Goal: Communication & Community: Answer question/provide support

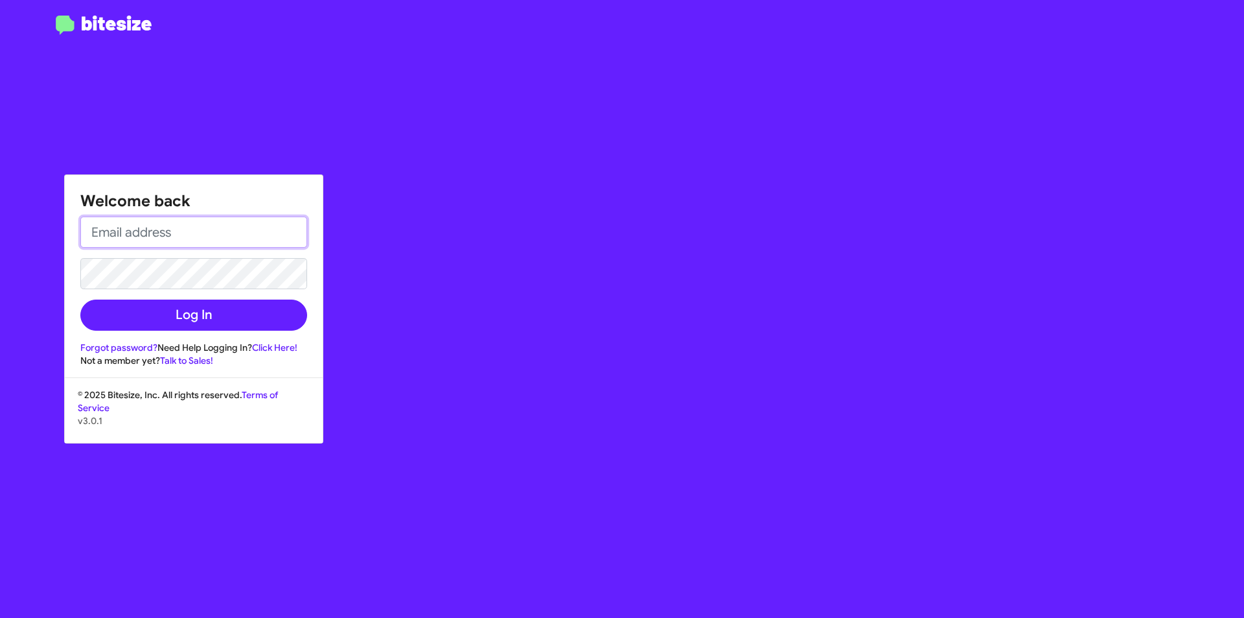
click at [211, 240] on input "email" at bounding box center [193, 231] width 227 height 31
type input "[PERSON_NAME][EMAIL_ADDRESS][PERSON_NAME][DOMAIN_NAME]"
click at [80, 299] on button "Log In" at bounding box center [193, 314] width 227 height 31
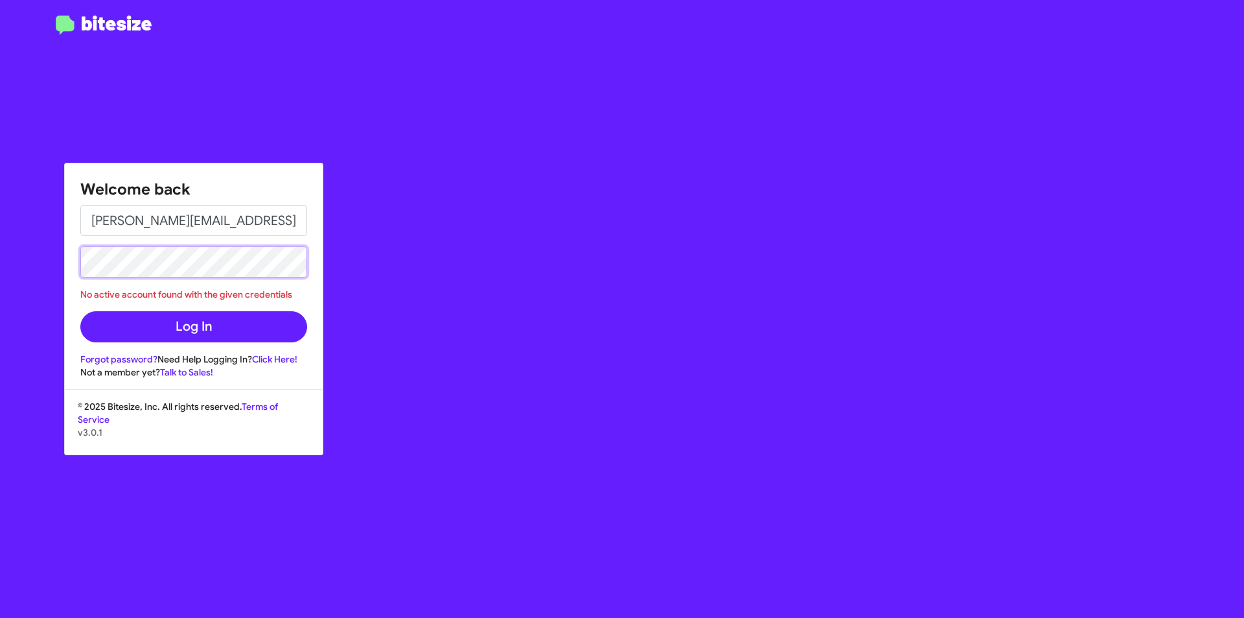
click at [80, 311] on button "Log In" at bounding box center [193, 326] width 227 height 31
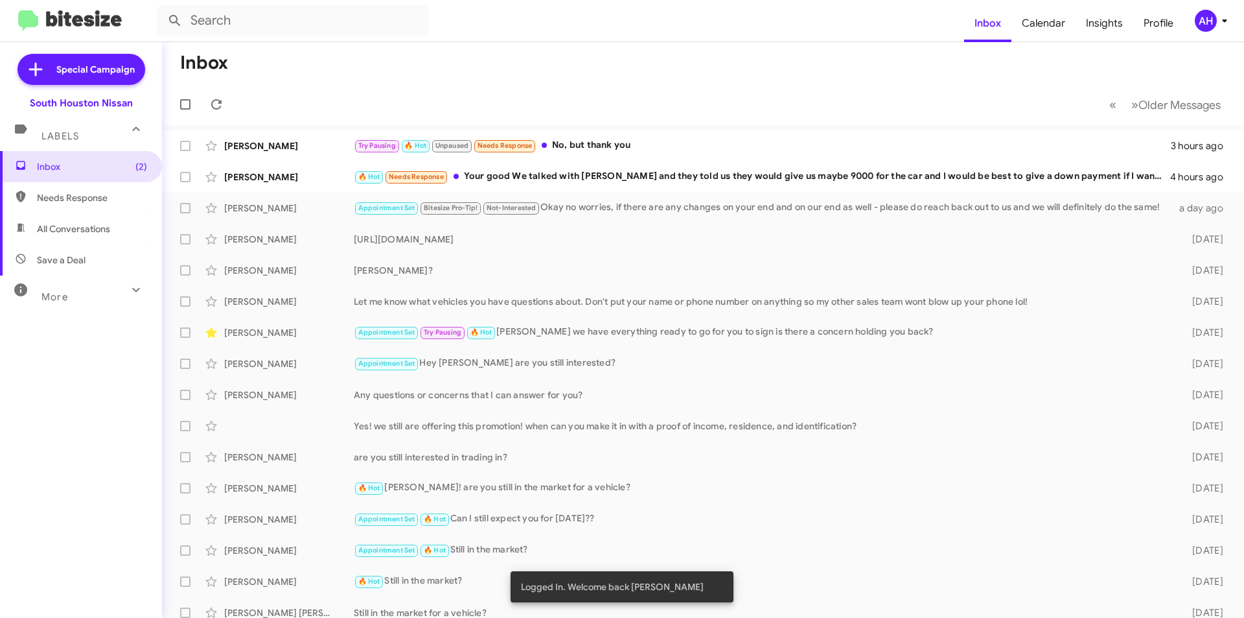
click at [89, 267] on span "Save a Deal" at bounding box center [81, 259] width 162 height 31
type input "in:not-interested"
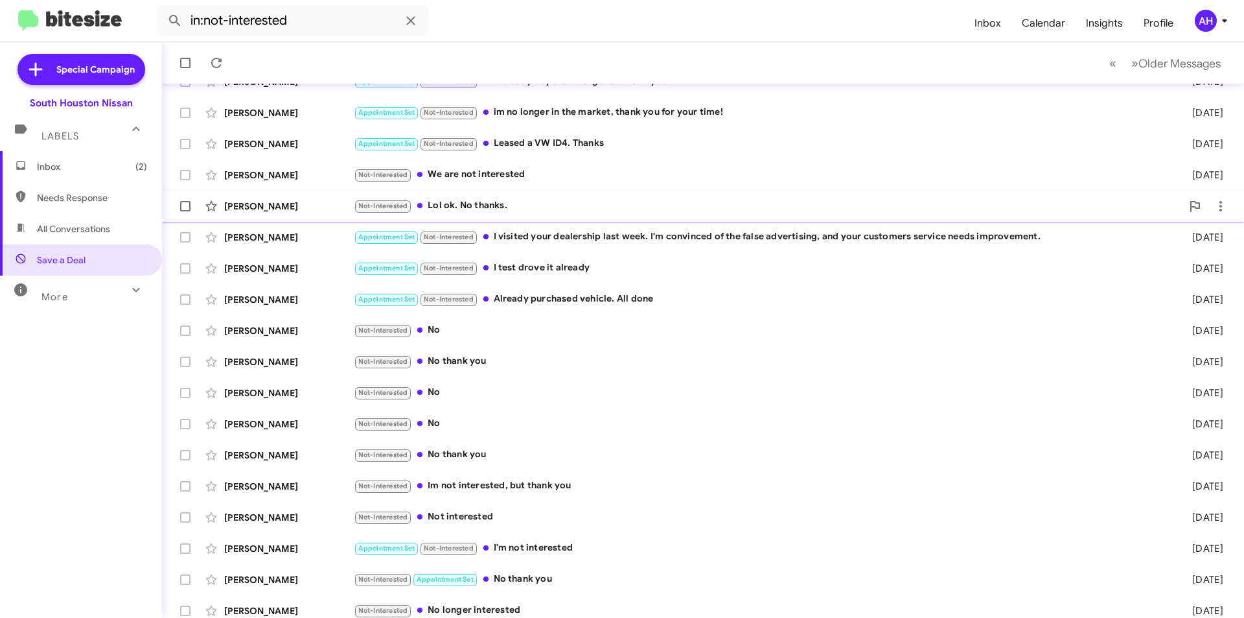
scroll to position [135, 0]
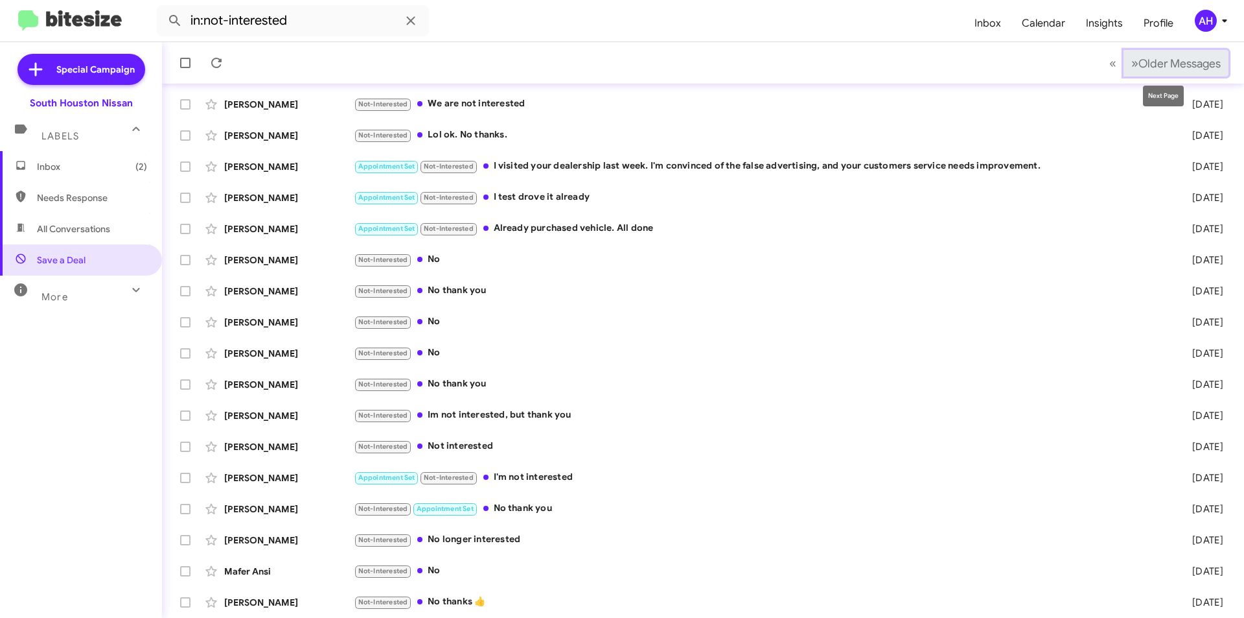
click at [1167, 60] on span "Older Messages" at bounding box center [1180, 63] width 82 height 14
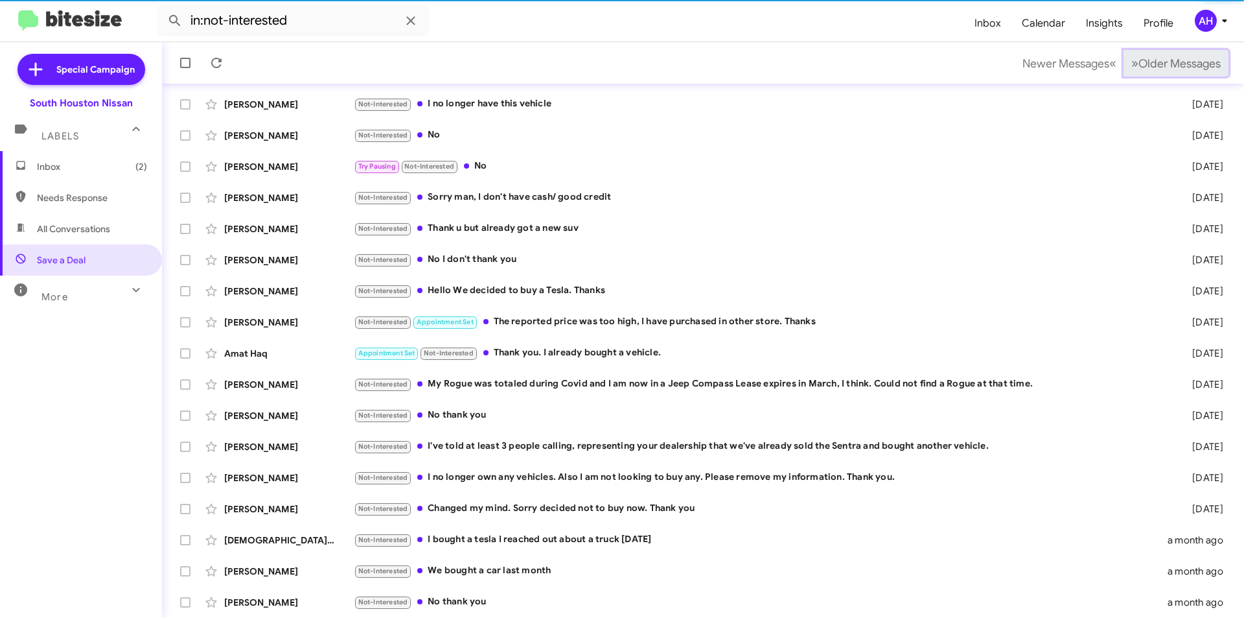
click at [1167, 60] on span "Older Messages" at bounding box center [1180, 63] width 82 height 14
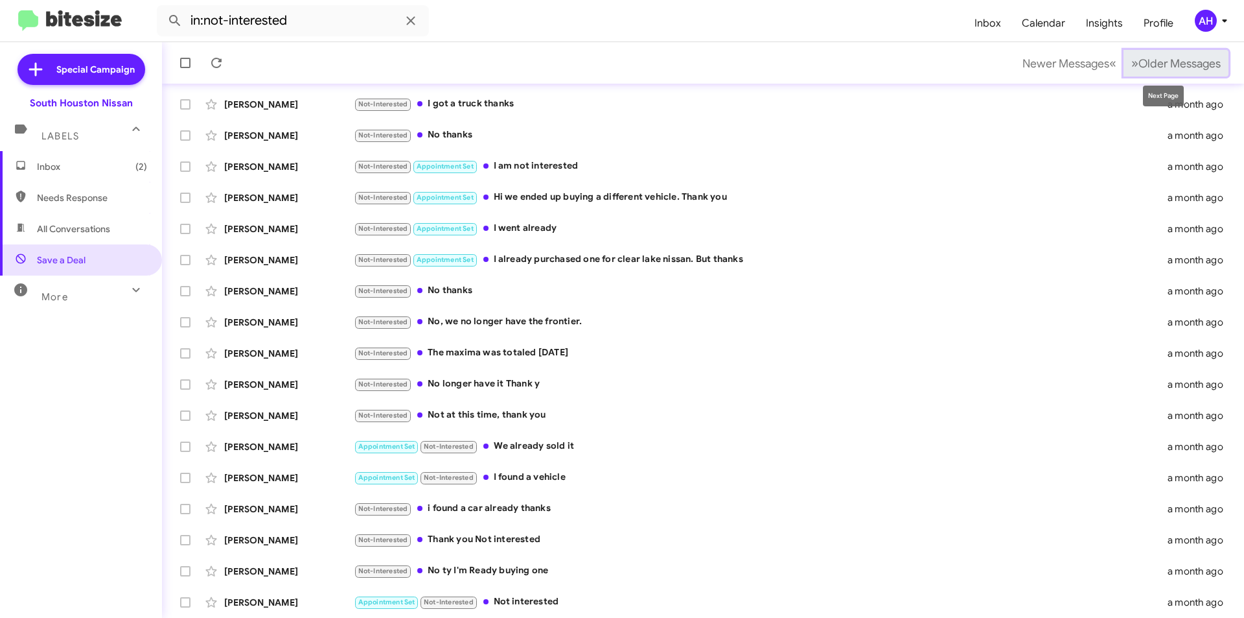
click at [1166, 68] on span "Older Messages" at bounding box center [1180, 63] width 82 height 14
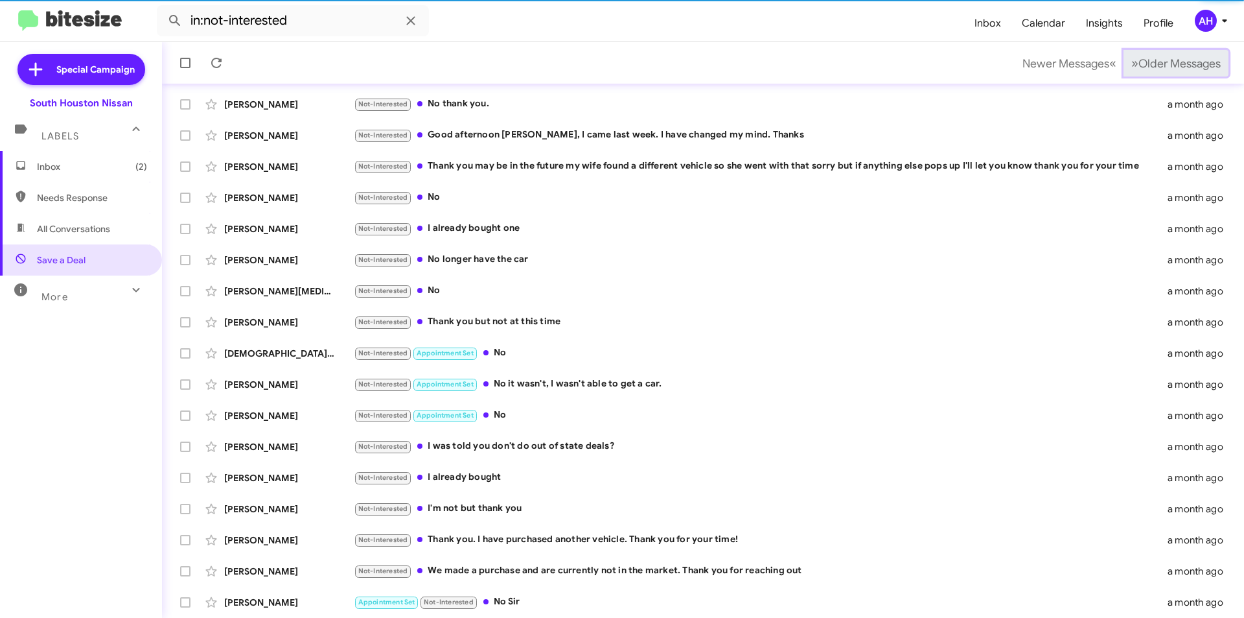
click at [1166, 68] on span "Older Messages" at bounding box center [1180, 63] width 82 height 14
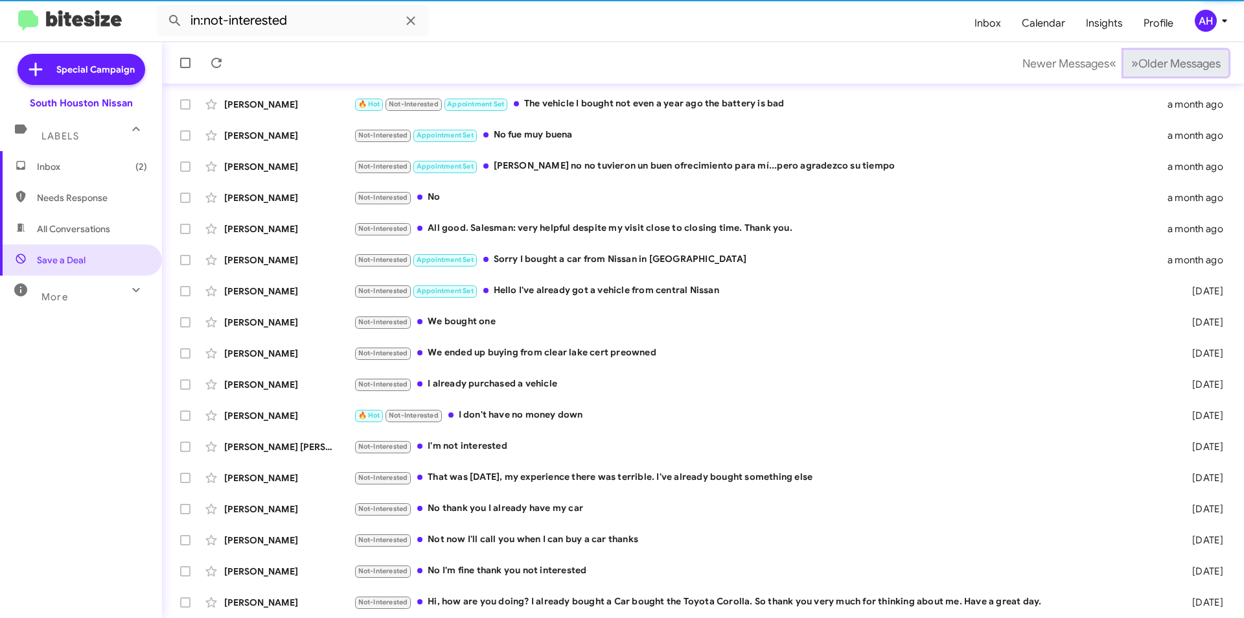
click at [1166, 68] on span "Older Messages" at bounding box center [1180, 63] width 82 height 14
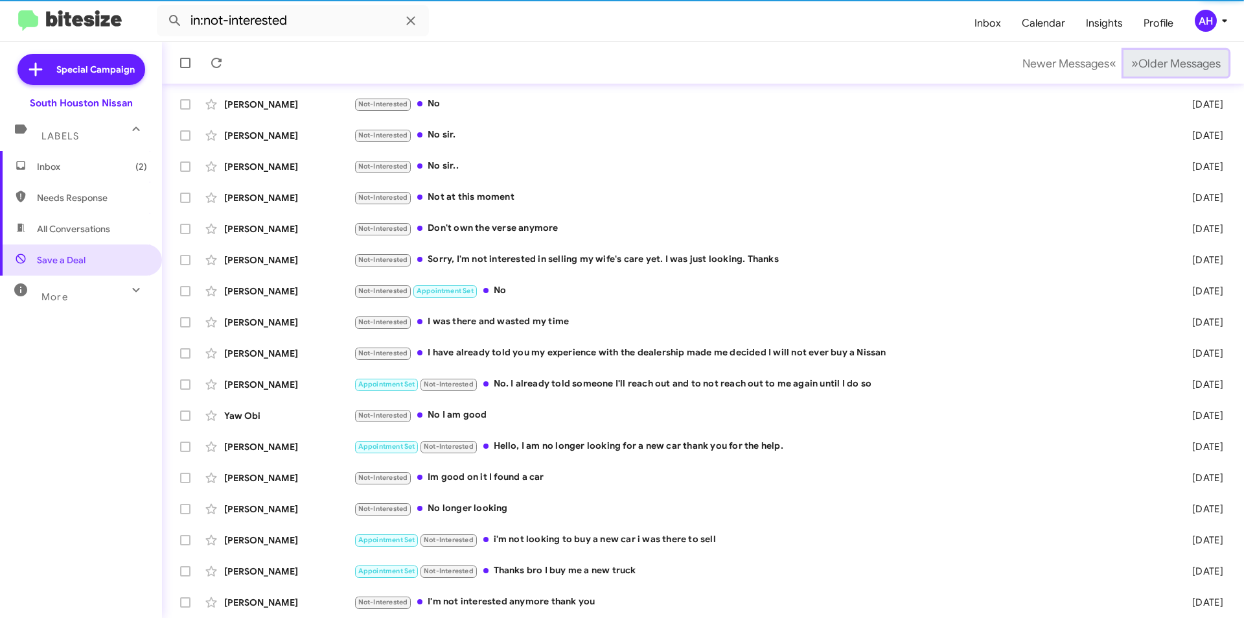
click at [1166, 68] on span "Older Messages" at bounding box center [1180, 63] width 82 height 14
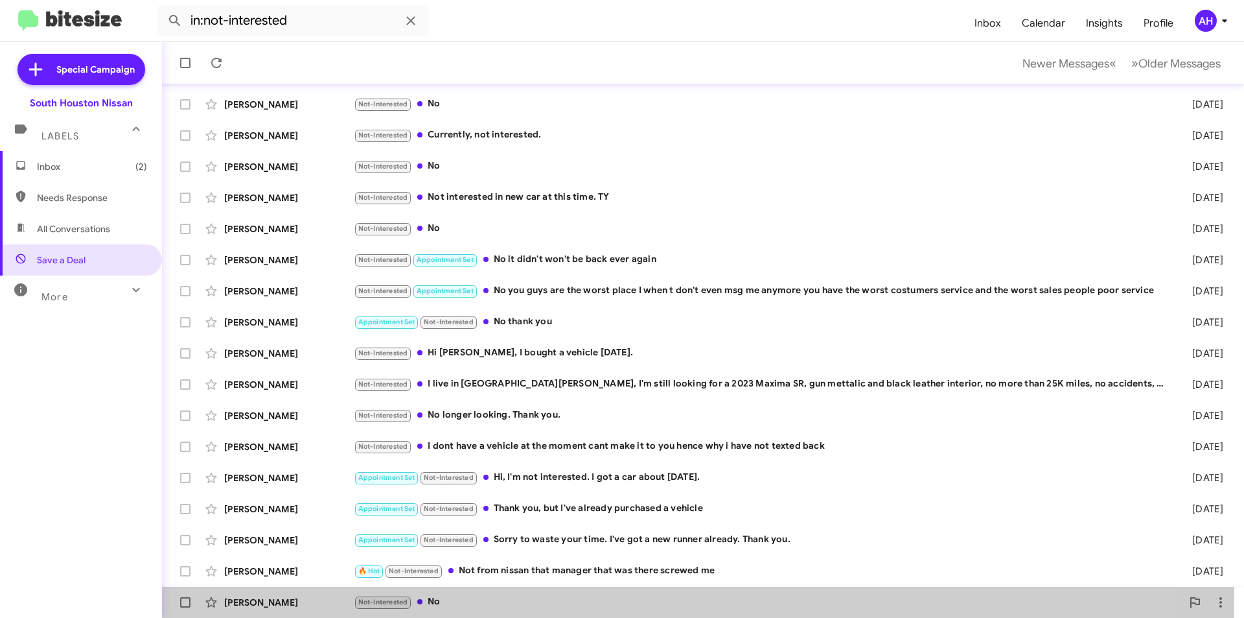
click at [301, 594] on div "[PERSON_NAME] Not-Interested No [DATE]" at bounding box center [703, 602] width 1062 height 26
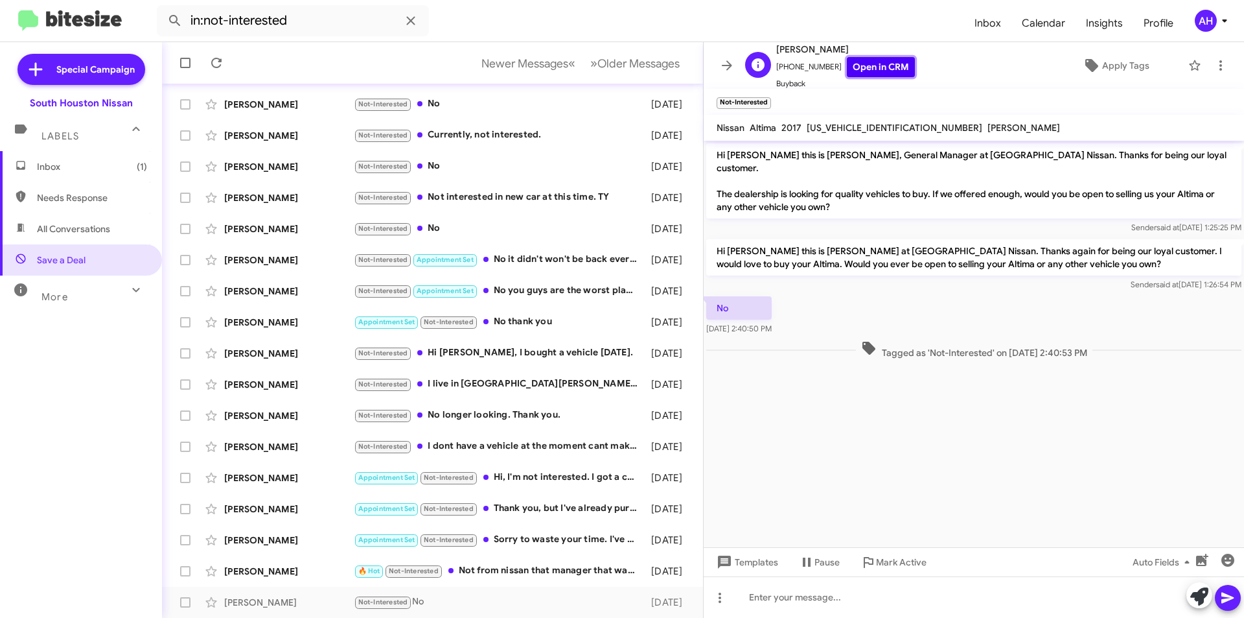
click at [882, 70] on link "Open in CRM" at bounding box center [881, 67] width 68 height 20
paste div
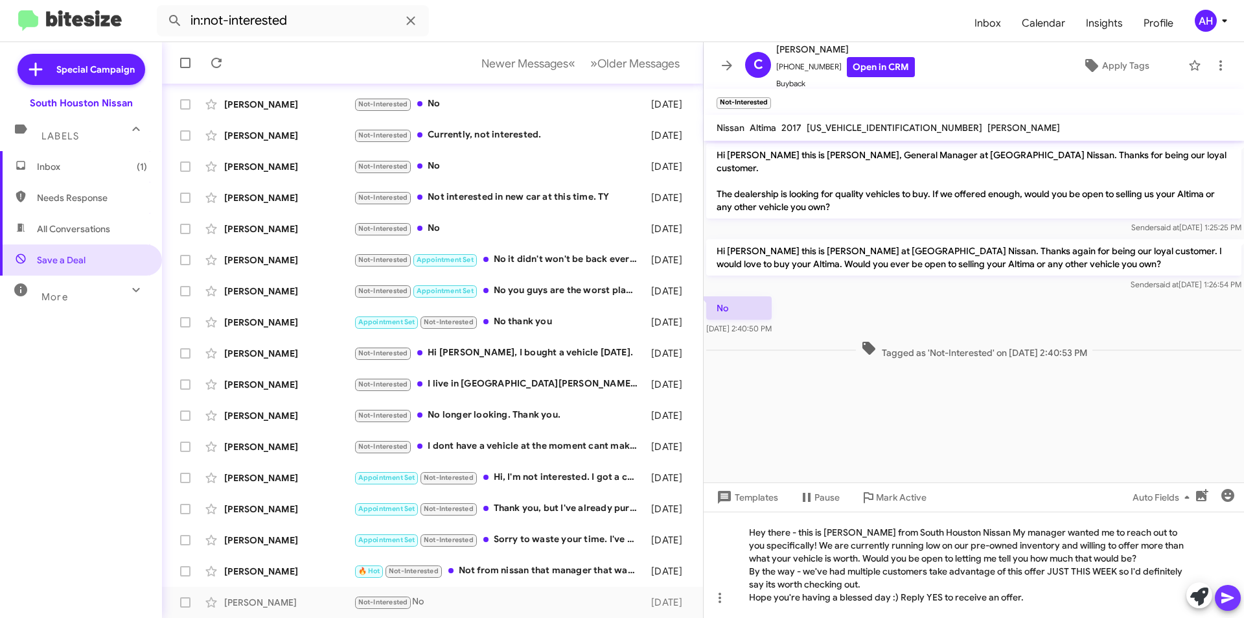
click at [1233, 596] on icon at bounding box center [1228, 598] width 16 height 16
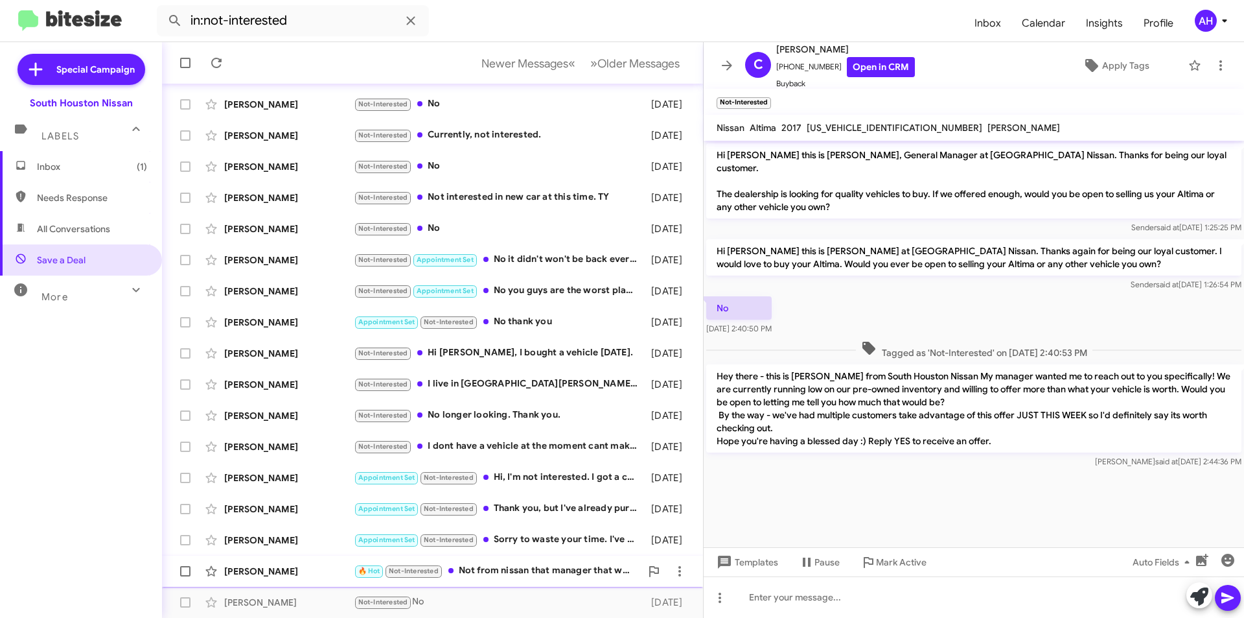
click at [318, 564] on div "[PERSON_NAME]" at bounding box center [289, 570] width 130 height 13
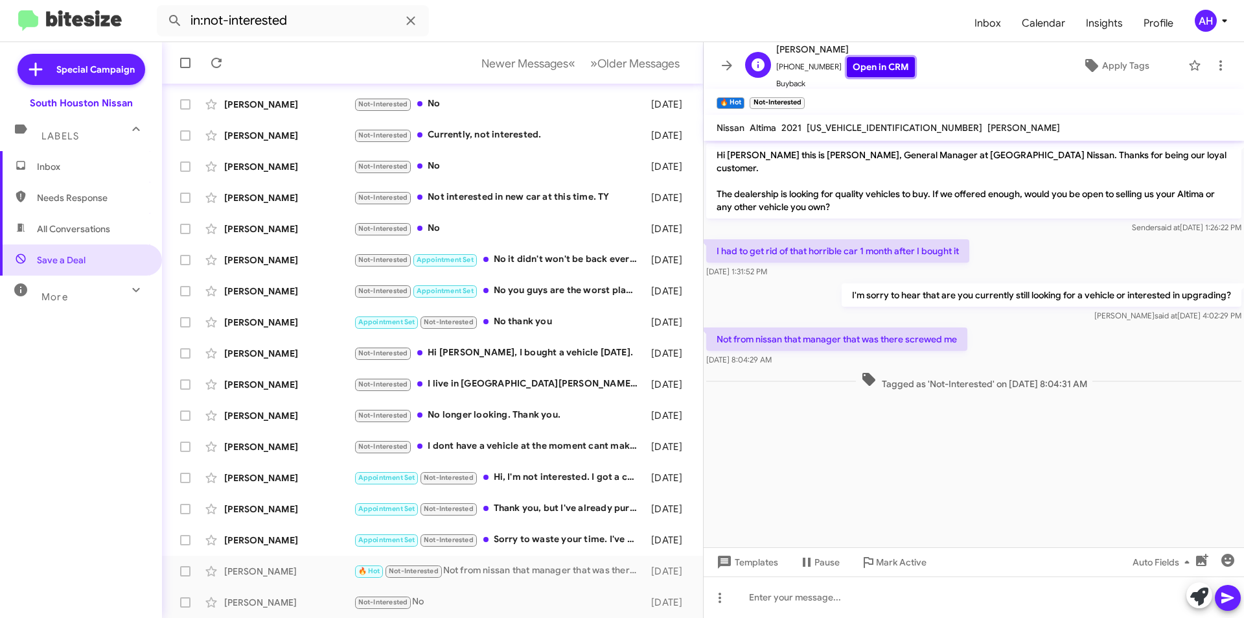
click at [869, 64] on link "Open in CRM" at bounding box center [881, 67] width 68 height 20
click at [880, 603] on div at bounding box center [974, 596] width 541 height 41
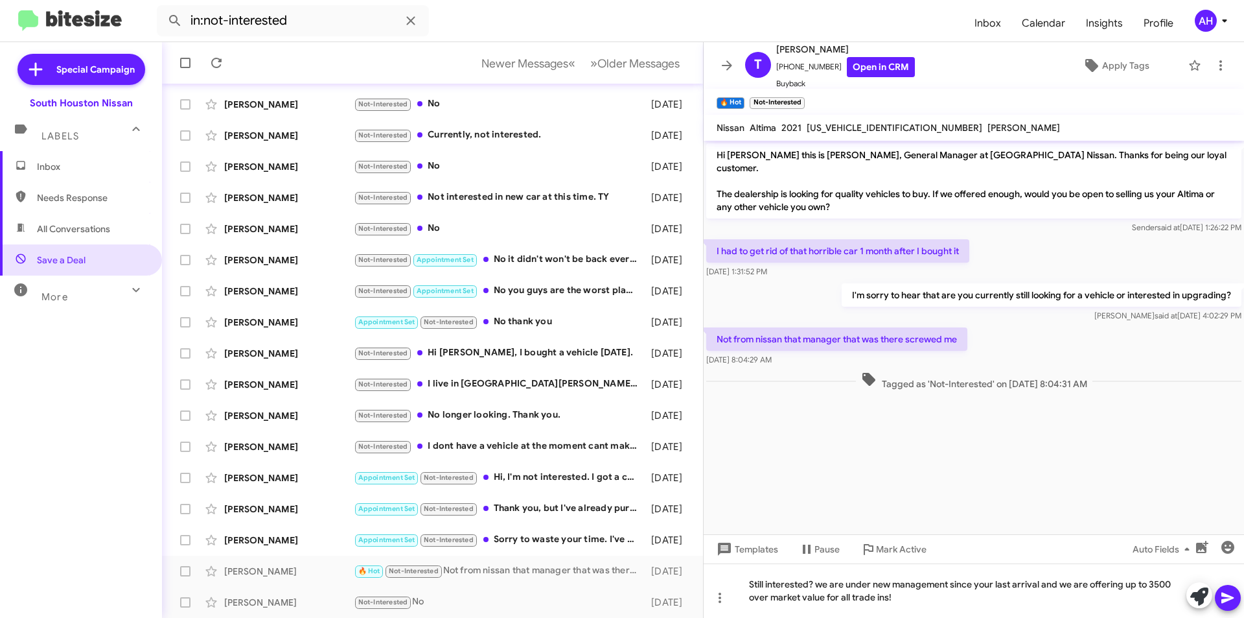
click at [1230, 603] on icon at bounding box center [1228, 598] width 16 height 16
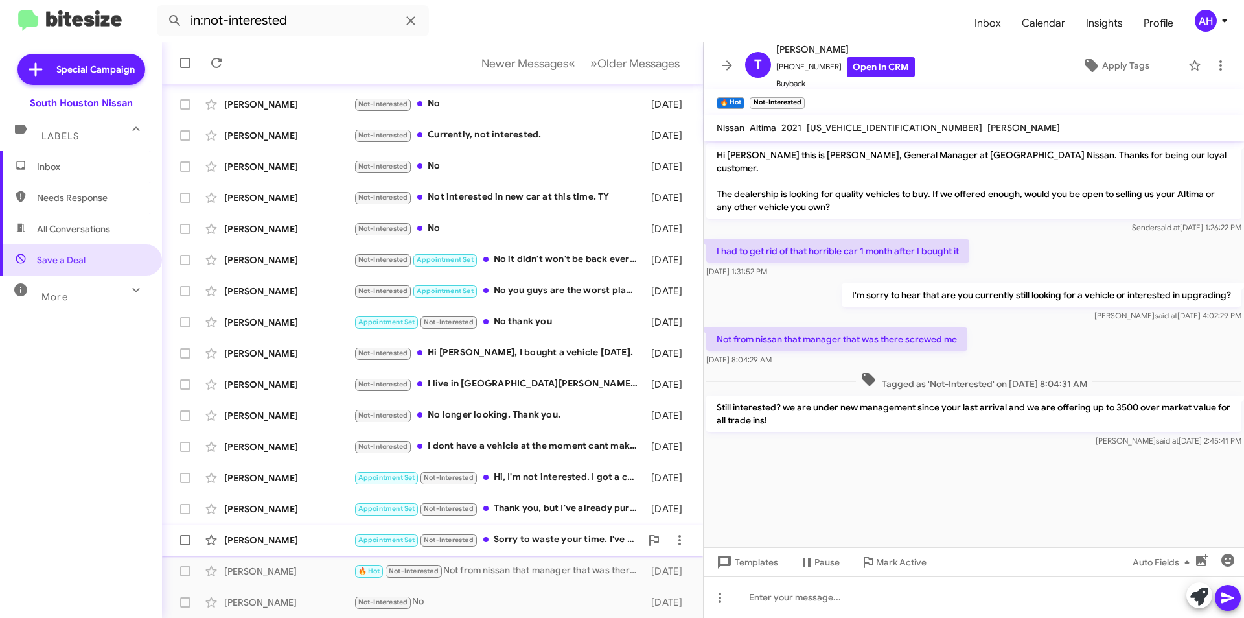
click at [299, 537] on div "[PERSON_NAME]" at bounding box center [289, 539] width 130 height 13
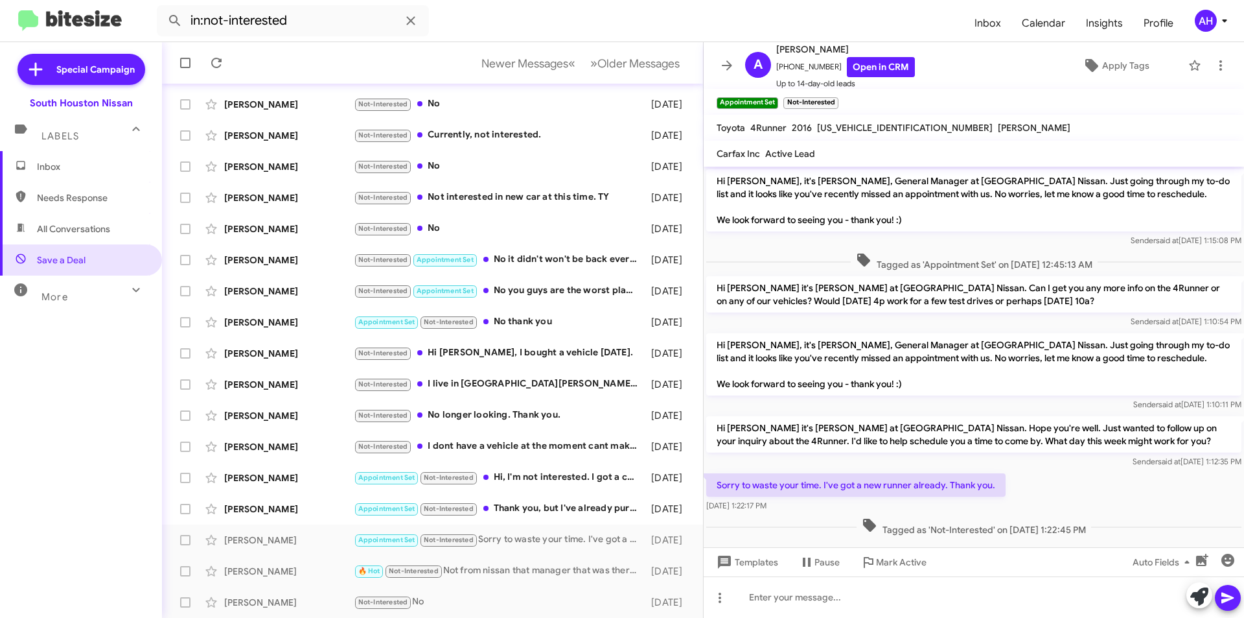
scroll to position [14, 0]
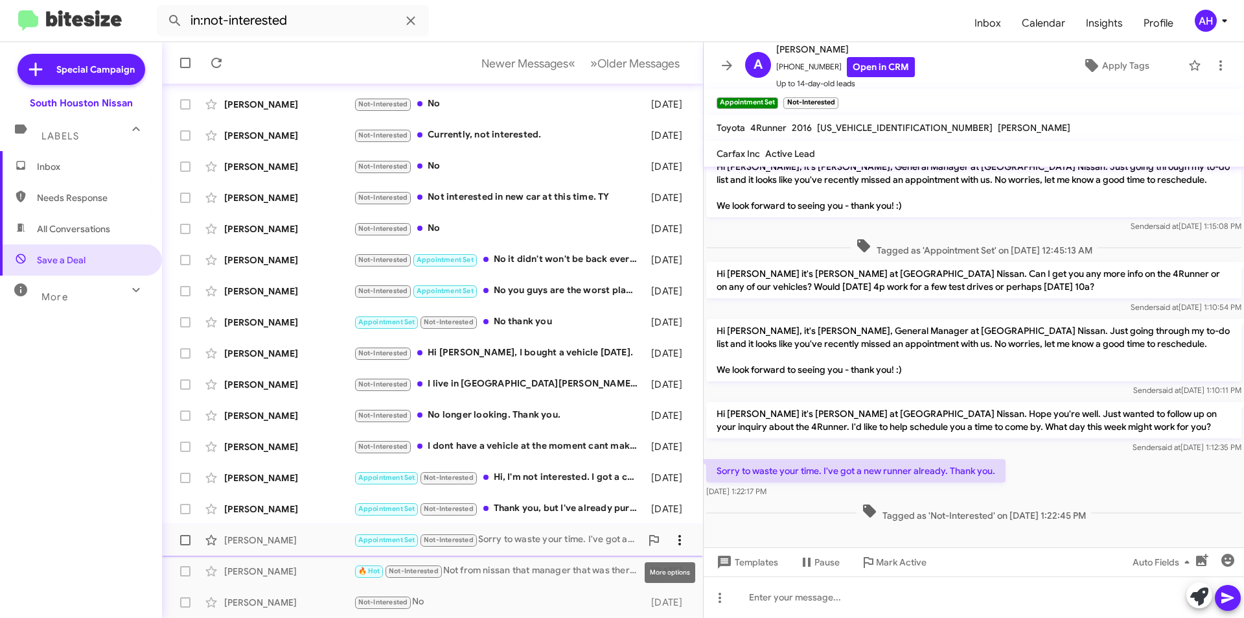
click at [677, 541] on icon at bounding box center [680, 540] width 16 height 16
click at [605, 506] on span "Mark as opt out" at bounding box center [572, 506] width 65 height 31
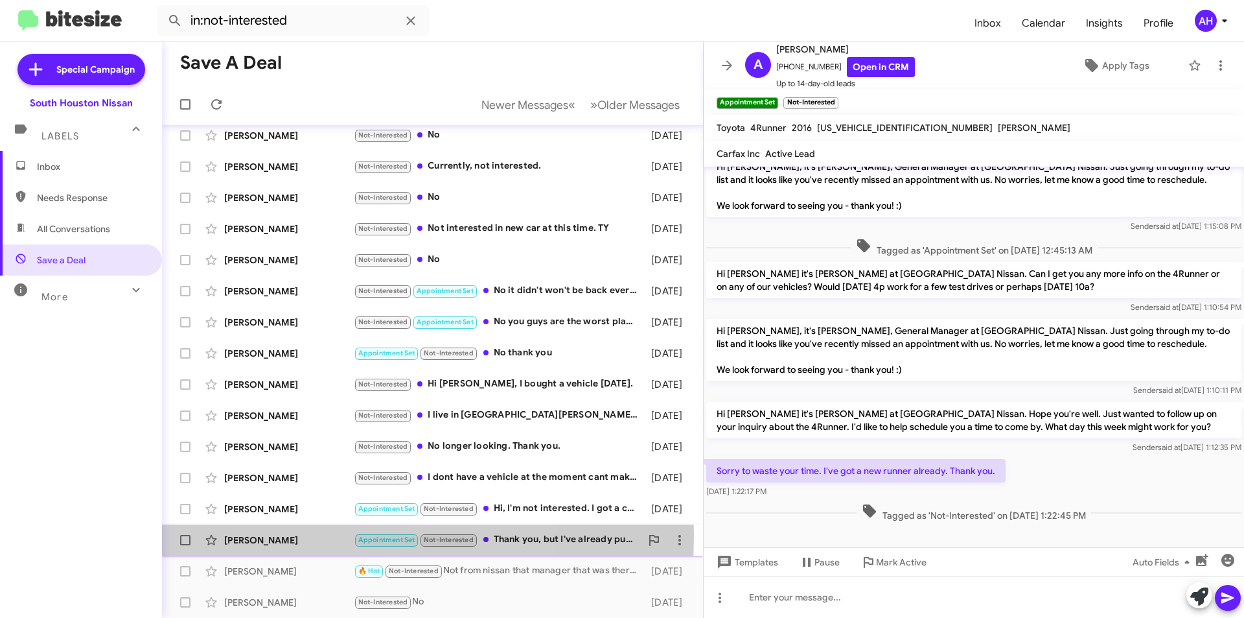
click at [295, 535] on div "[PERSON_NAME]" at bounding box center [289, 539] width 130 height 13
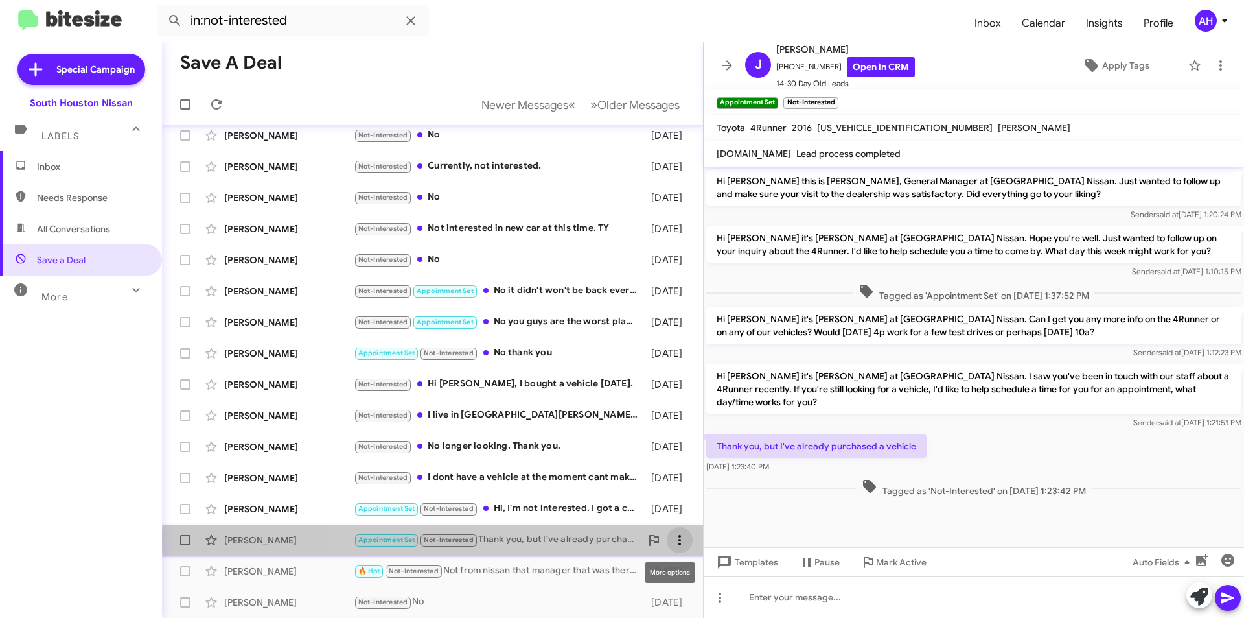
click at [672, 540] on icon at bounding box center [680, 540] width 16 height 16
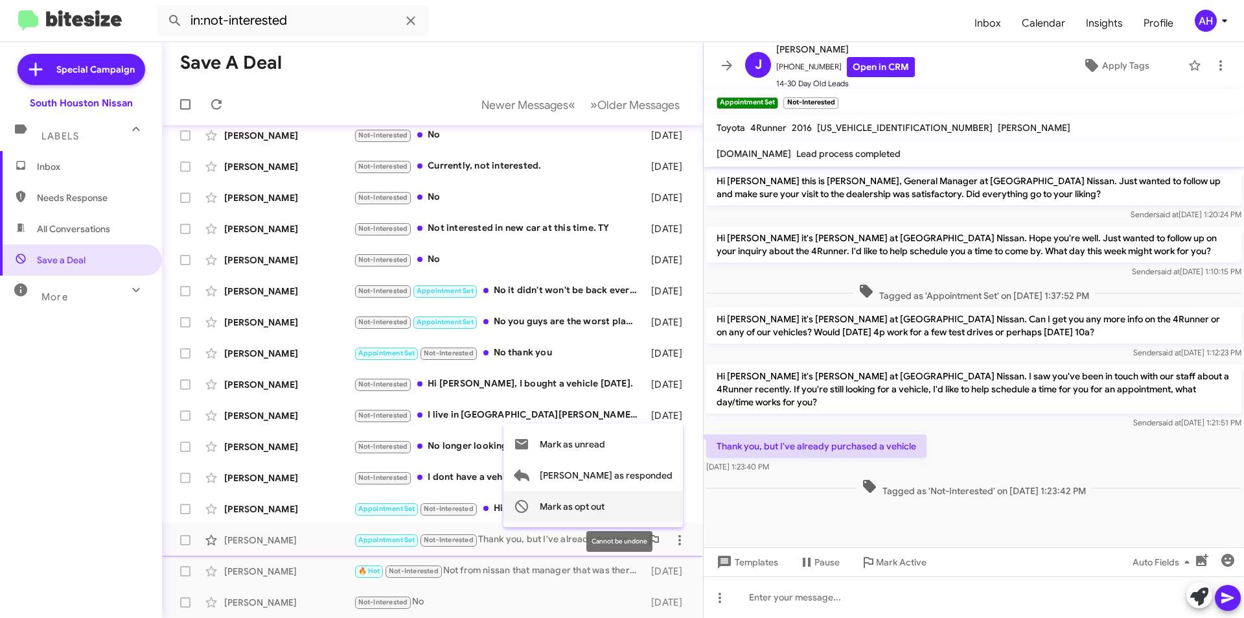
click at [605, 515] on span "Mark as opt out" at bounding box center [572, 506] width 65 height 31
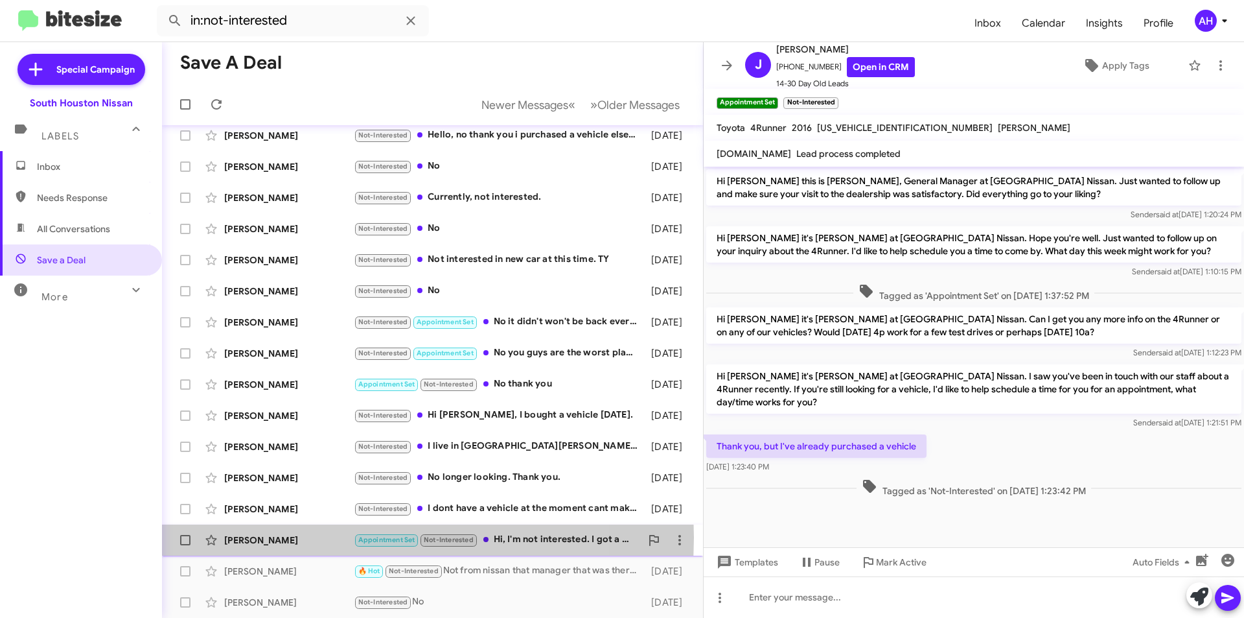
click at [322, 537] on div "[PERSON_NAME]" at bounding box center [289, 539] width 130 height 13
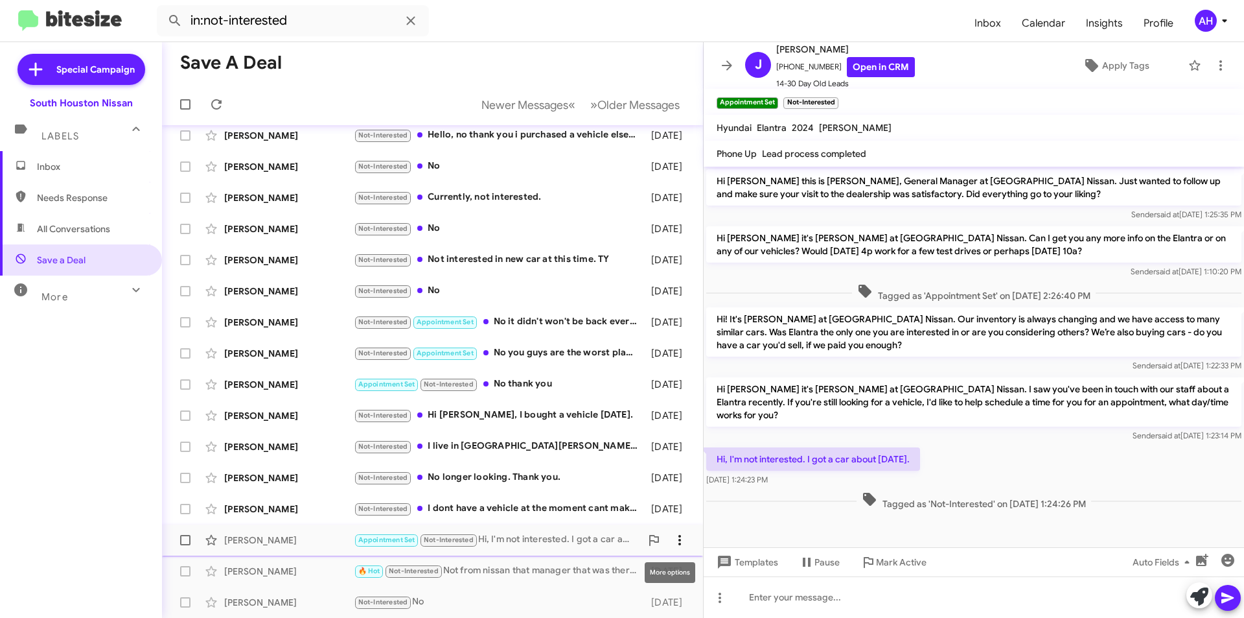
click at [672, 539] on icon at bounding box center [680, 540] width 16 height 16
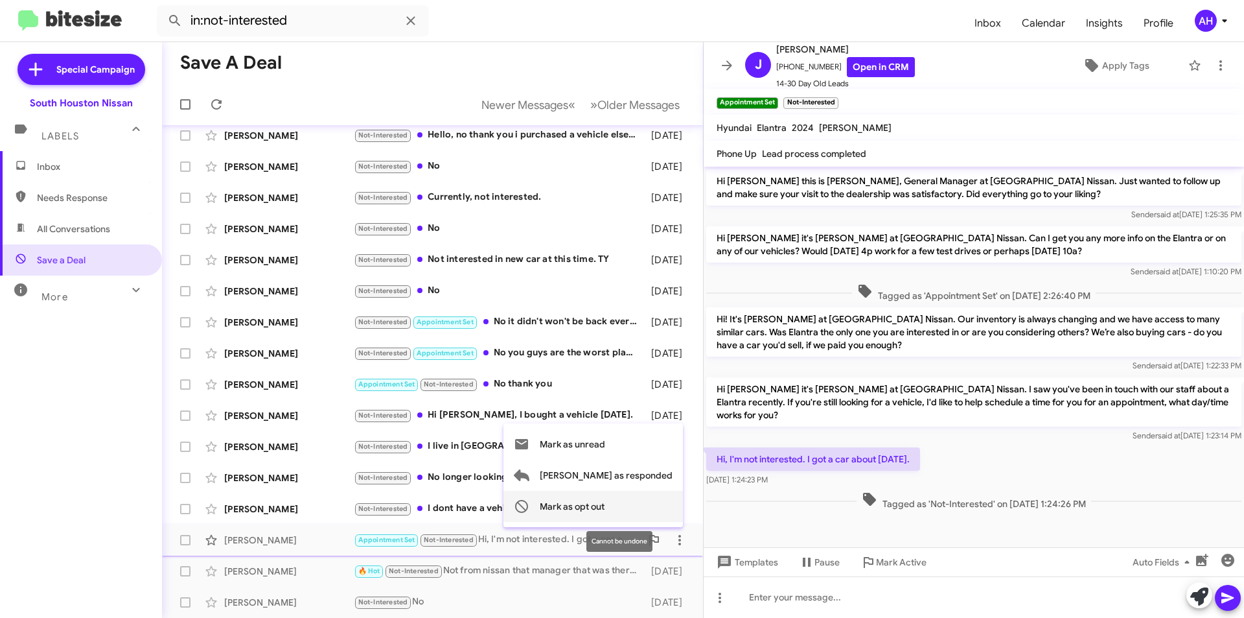
click at [605, 511] on span "Mark as opt out" at bounding box center [572, 506] width 65 height 31
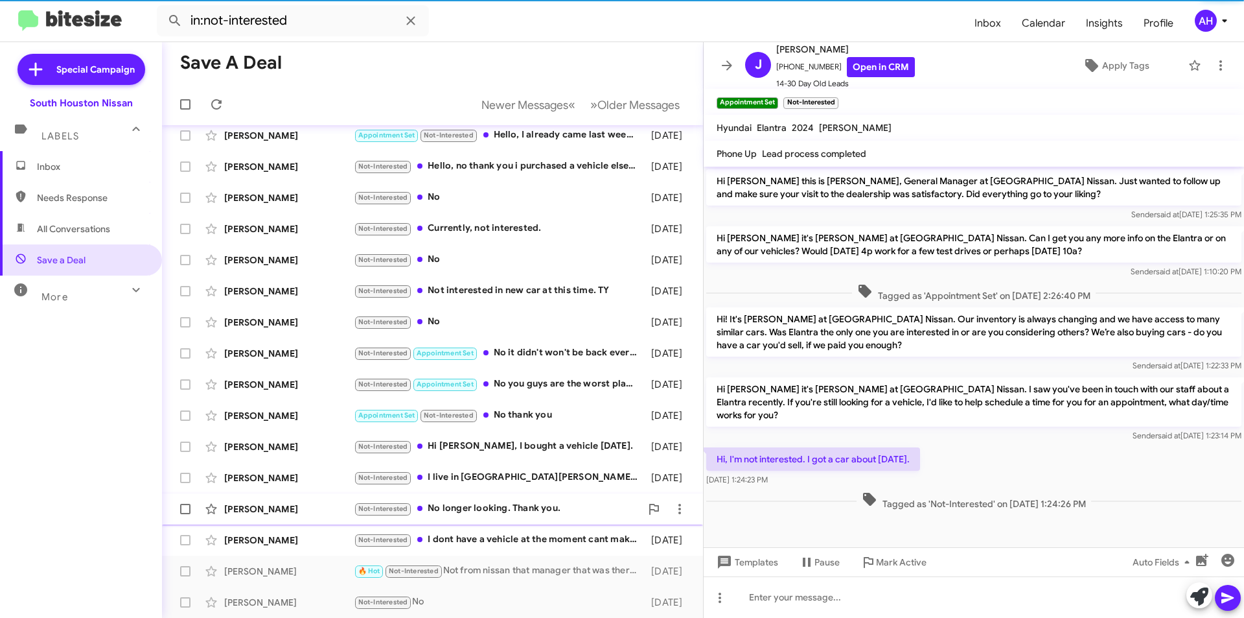
scroll to position [41, 0]
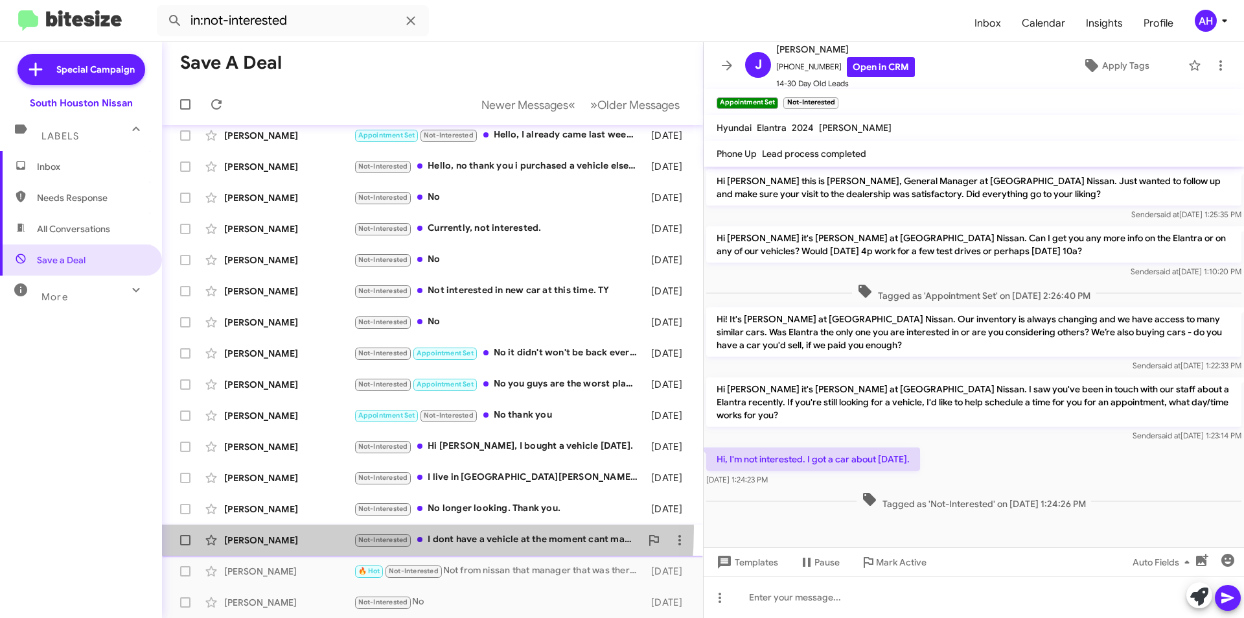
click at [275, 528] on div "[PERSON_NAME] Not-Interested I dont have a vehicle at the moment cant make it t…" at bounding box center [432, 540] width 520 height 26
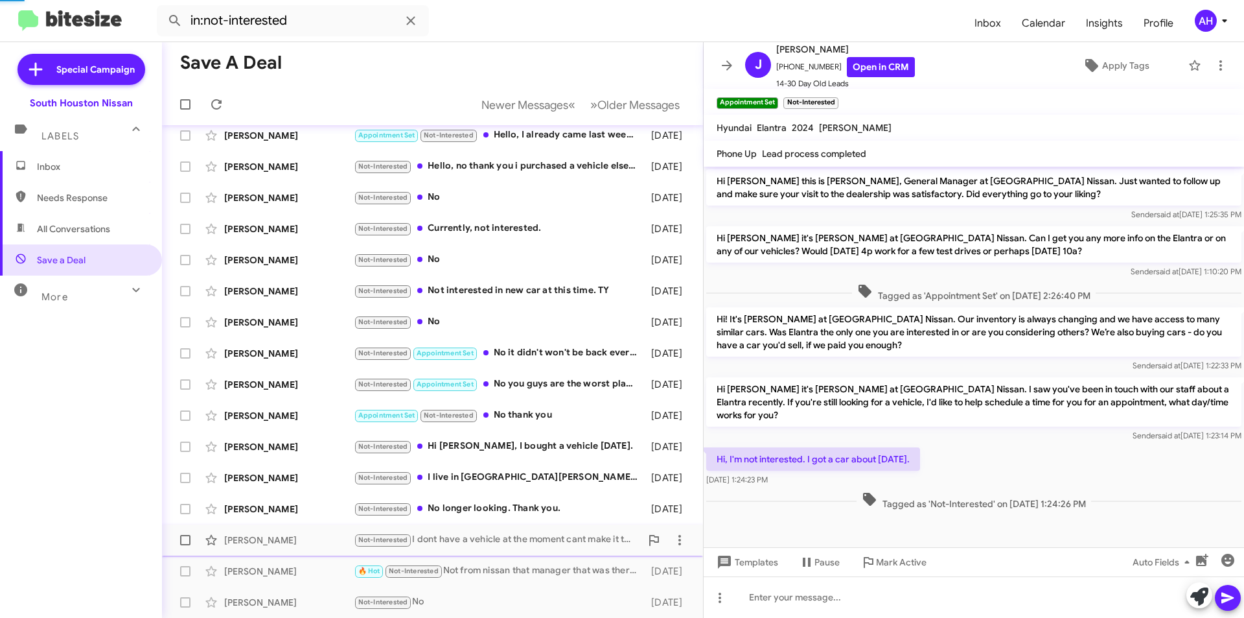
scroll to position [293, 0]
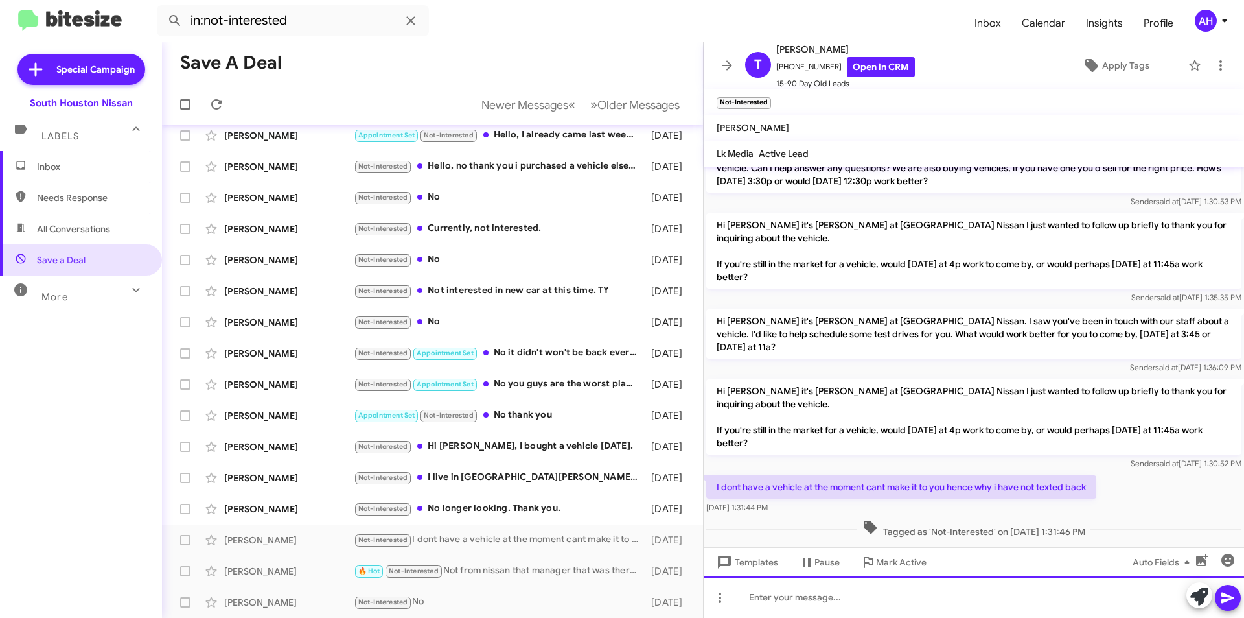
click at [808, 608] on div at bounding box center [974, 596] width 541 height 41
click at [1222, 602] on icon at bounding box center [1228, 597] width 12 height 11
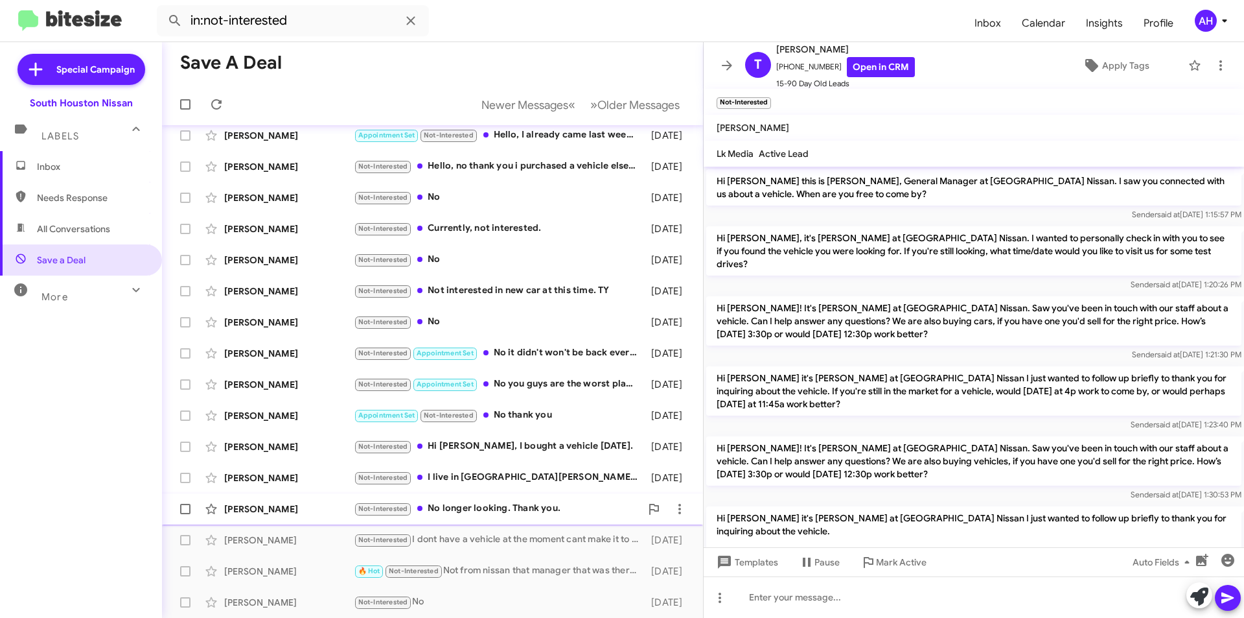
click at [283, 508] on div "[PERSON_NAME]" at bounding box center [289, 508] width 130 height 13
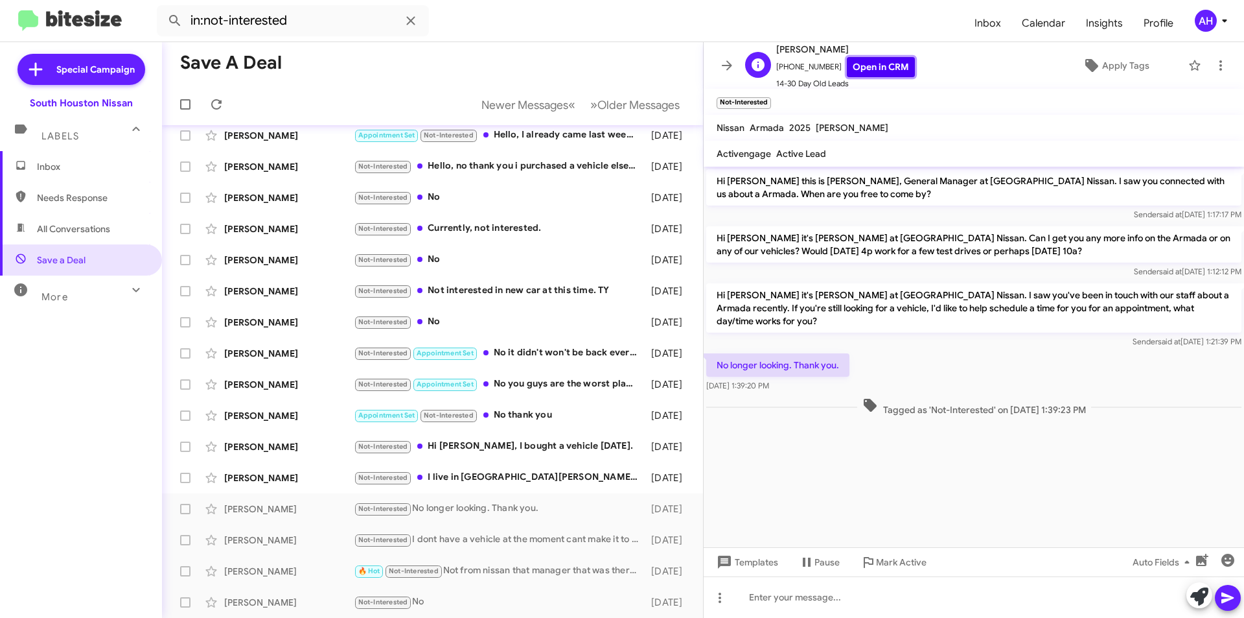
click at [870, 69] on link "Open in CRM" at bounding box center [881, 67] width 68 height 20
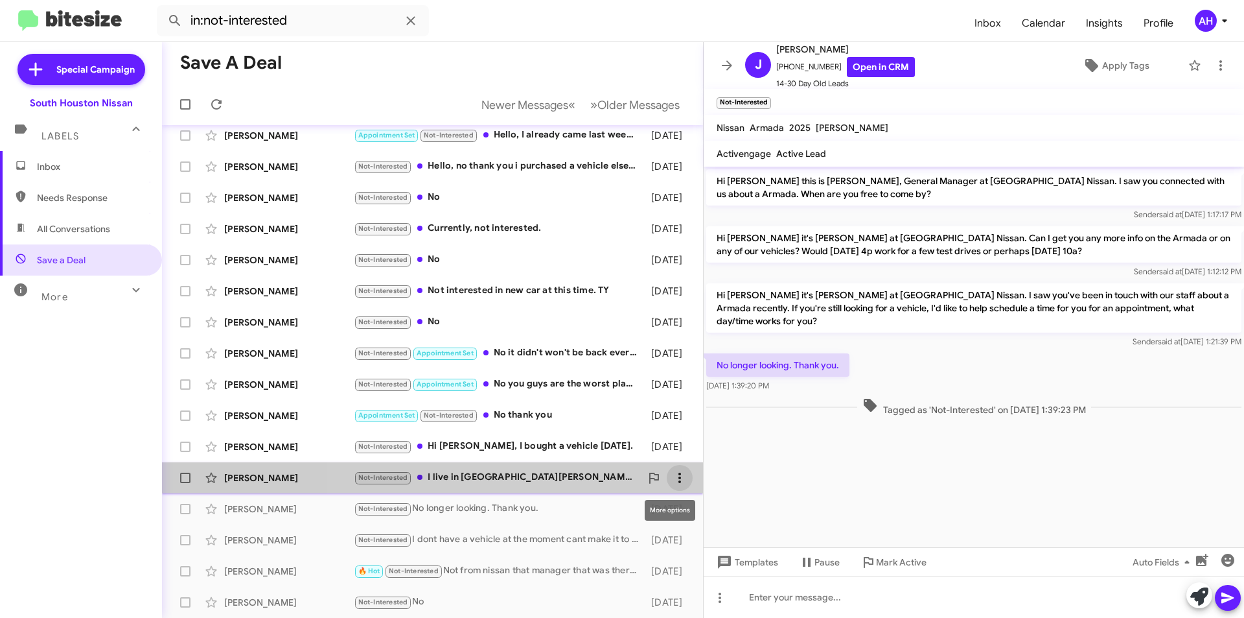
click at [678, 474] on span at bounding box center [680, 478] width 26 height 16
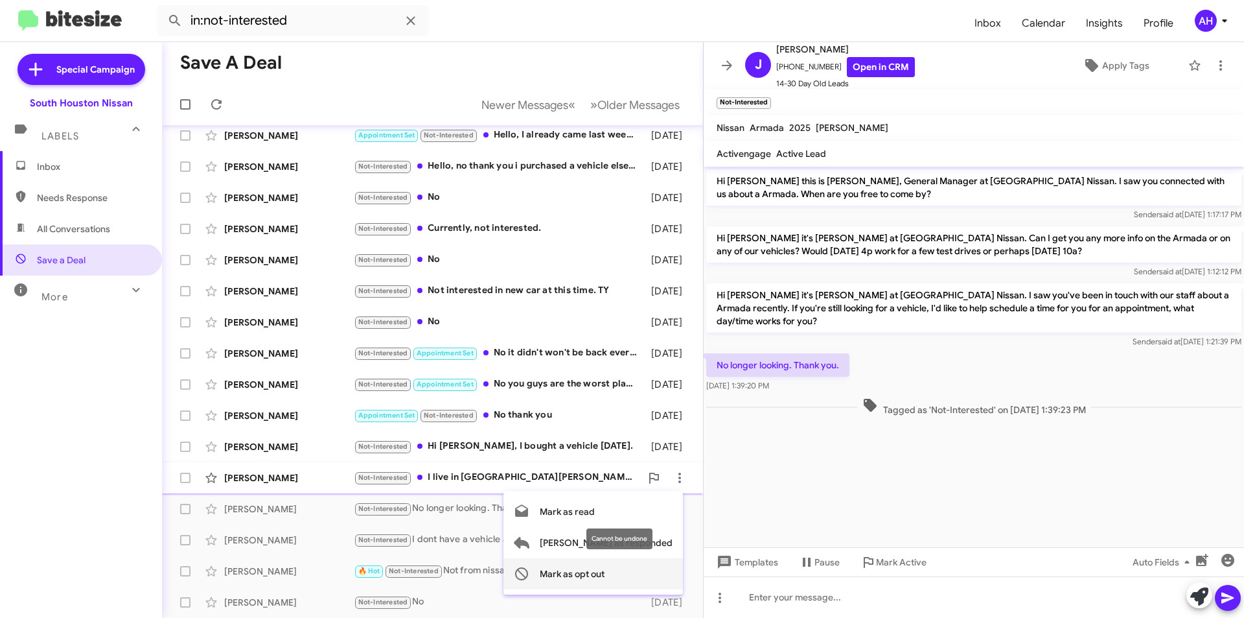
click at [605, 572] on span "Mark as opt out" at bounding box center [572, 573] width 65 height 31
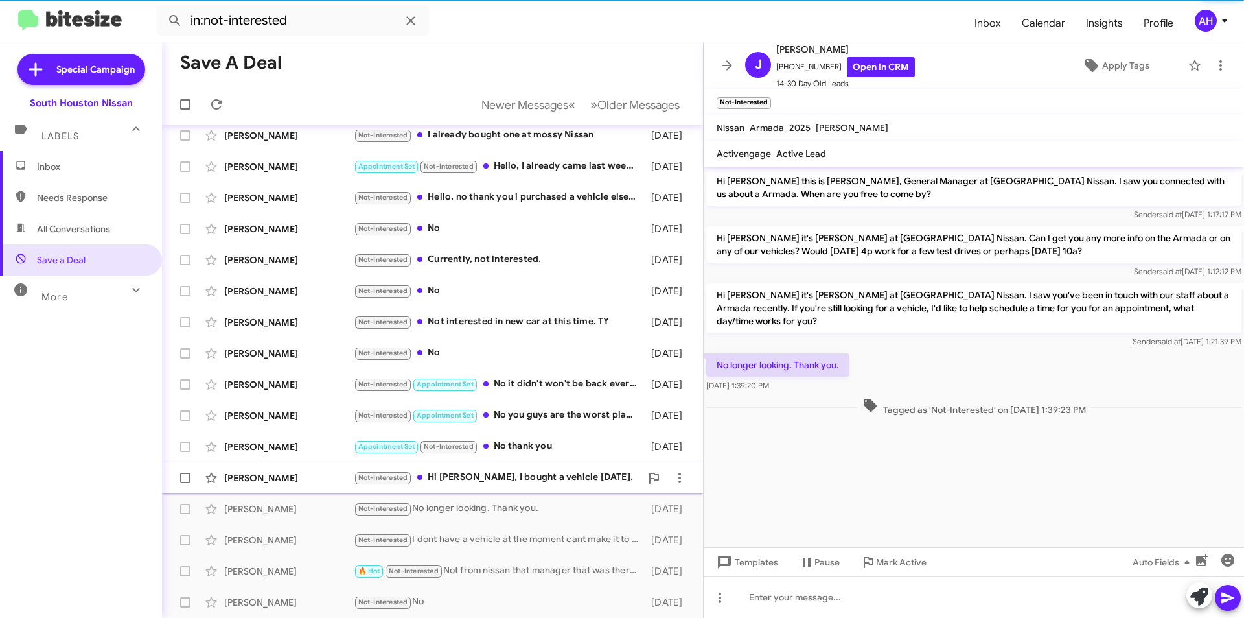
scroll to position [10, 0]
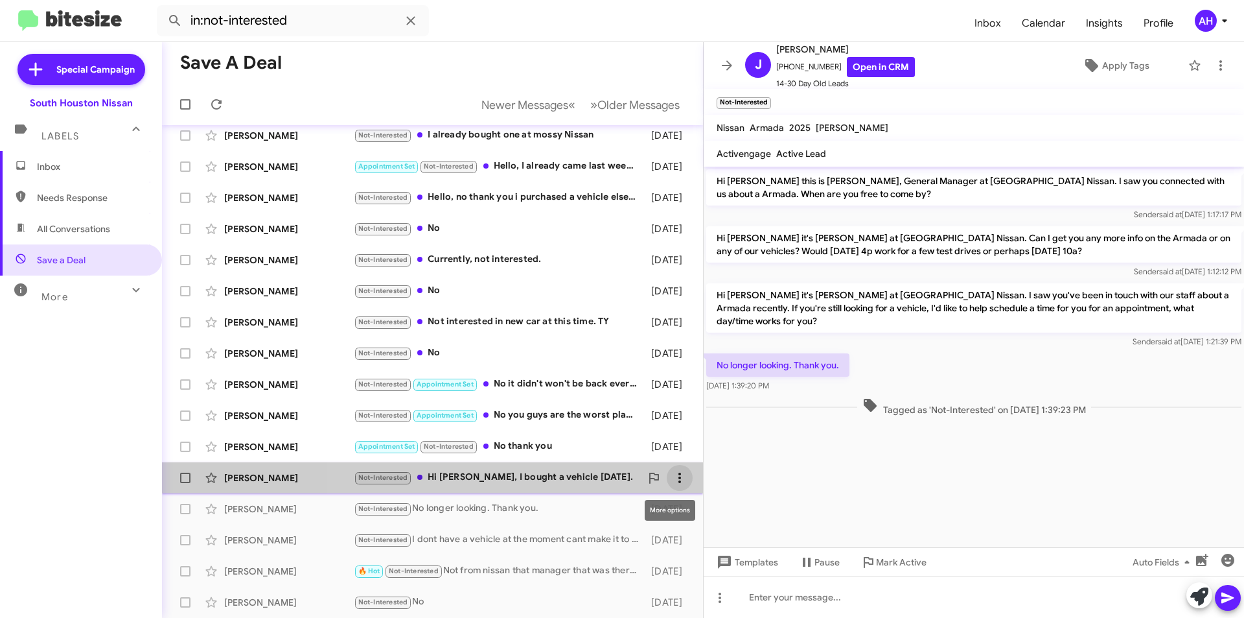
click at [672, 472] on icon at bounding box center [680, 478] width 16 height 16
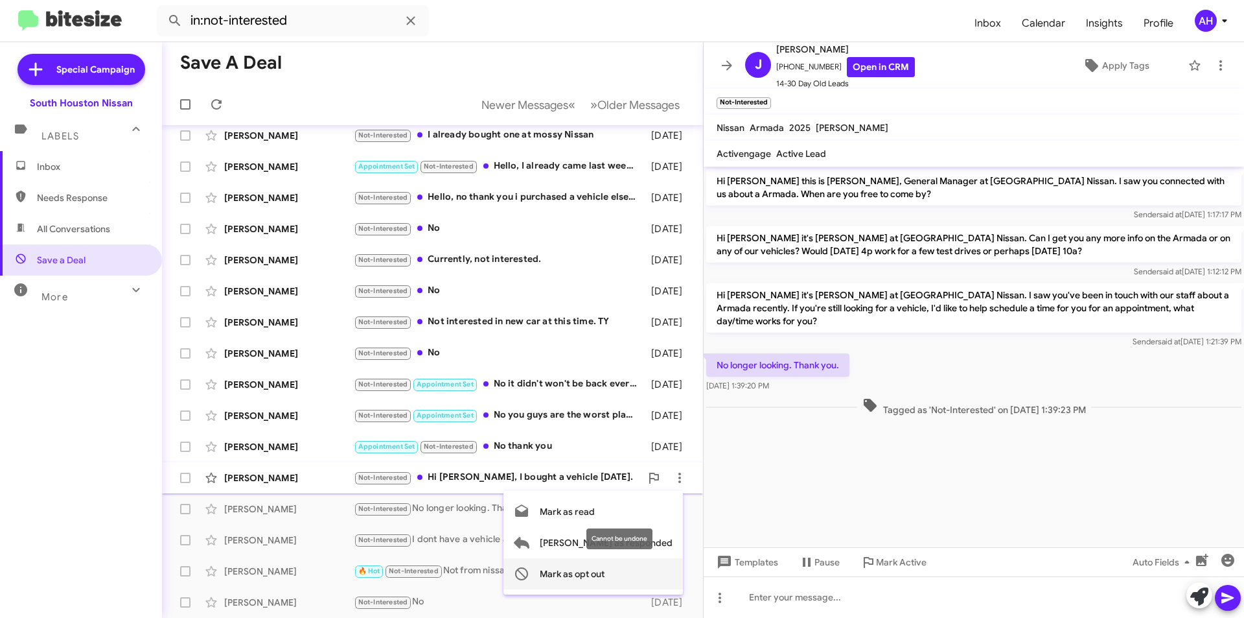
click at [605, 573] on span "Mark as opt out" at bounding box center [572, 573] width 65 height 31
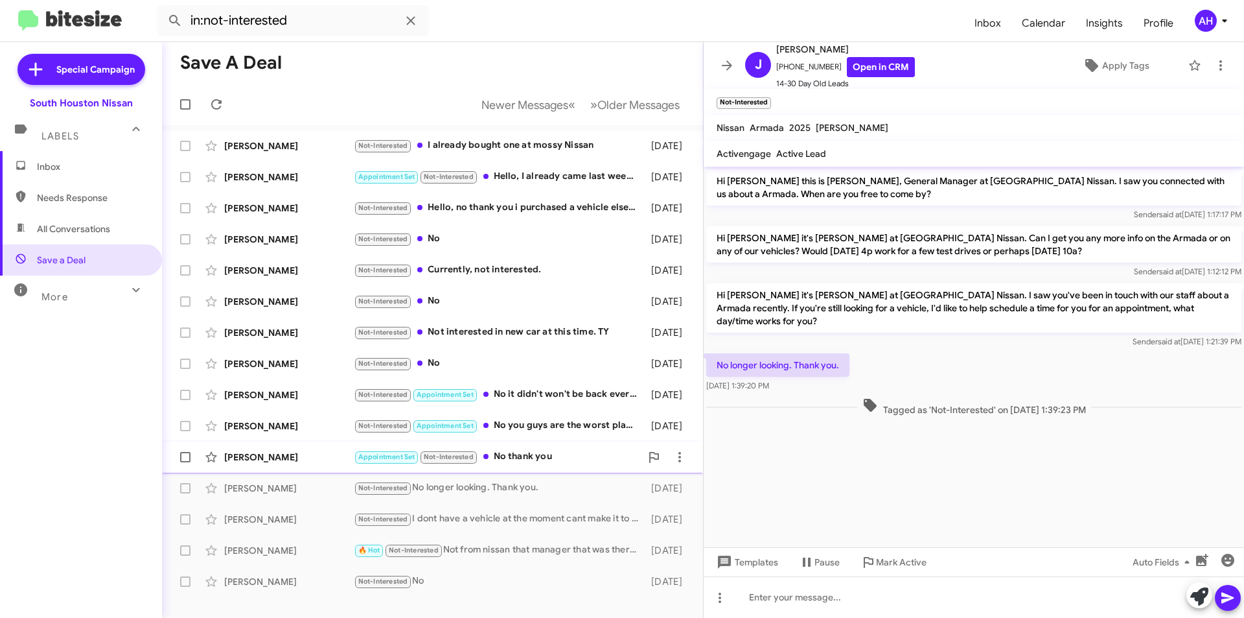
click at [300, 458] on div "[PERSON_NAME]" at bounding box center [289, 456] width 130 height 13
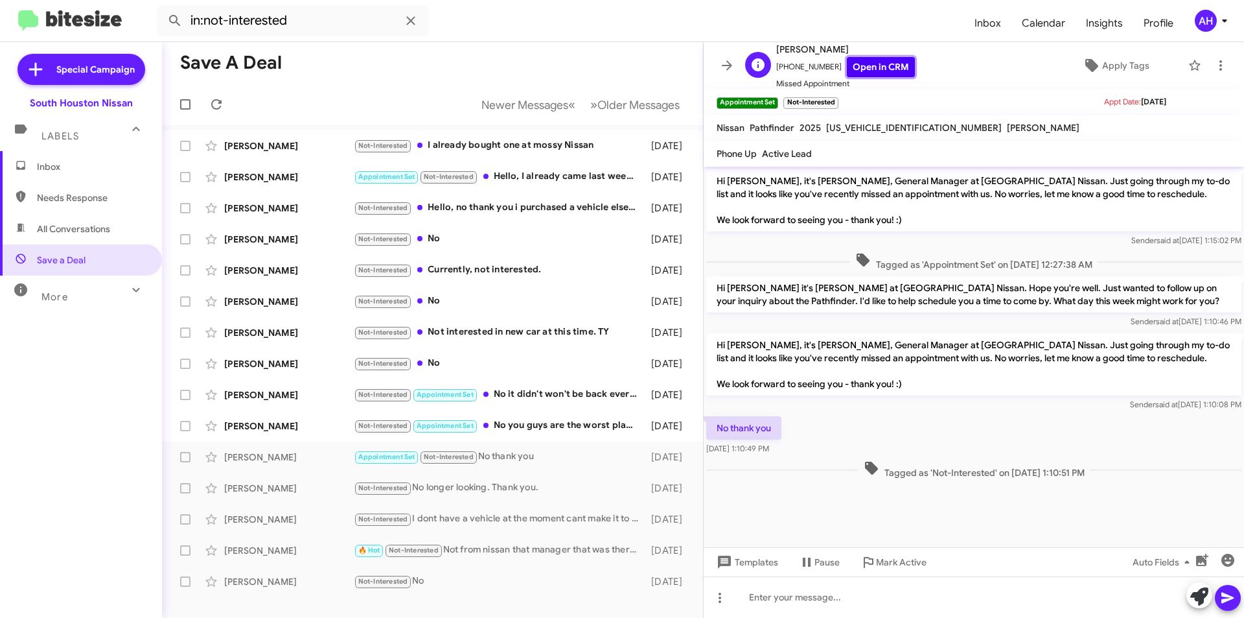
click at [887, 63] on link "Open in CRM" at bounding box center [881, 67] width 68 height 20
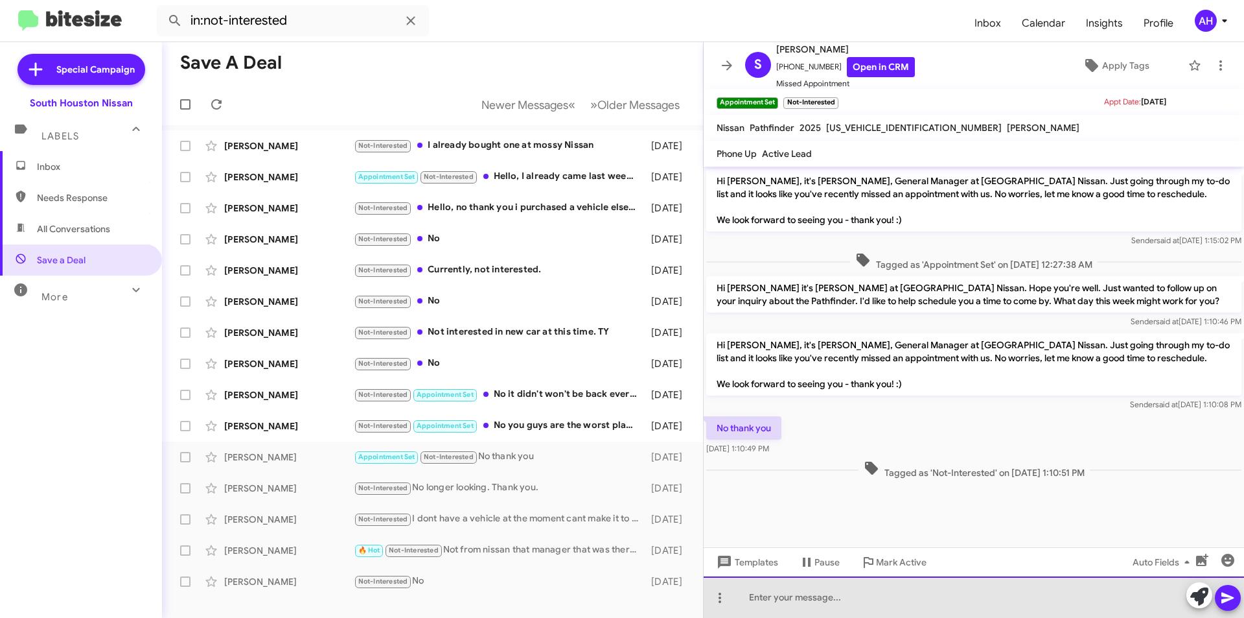
click at [819, 603] on div at bounding box center [974, 596] width 541 height 41
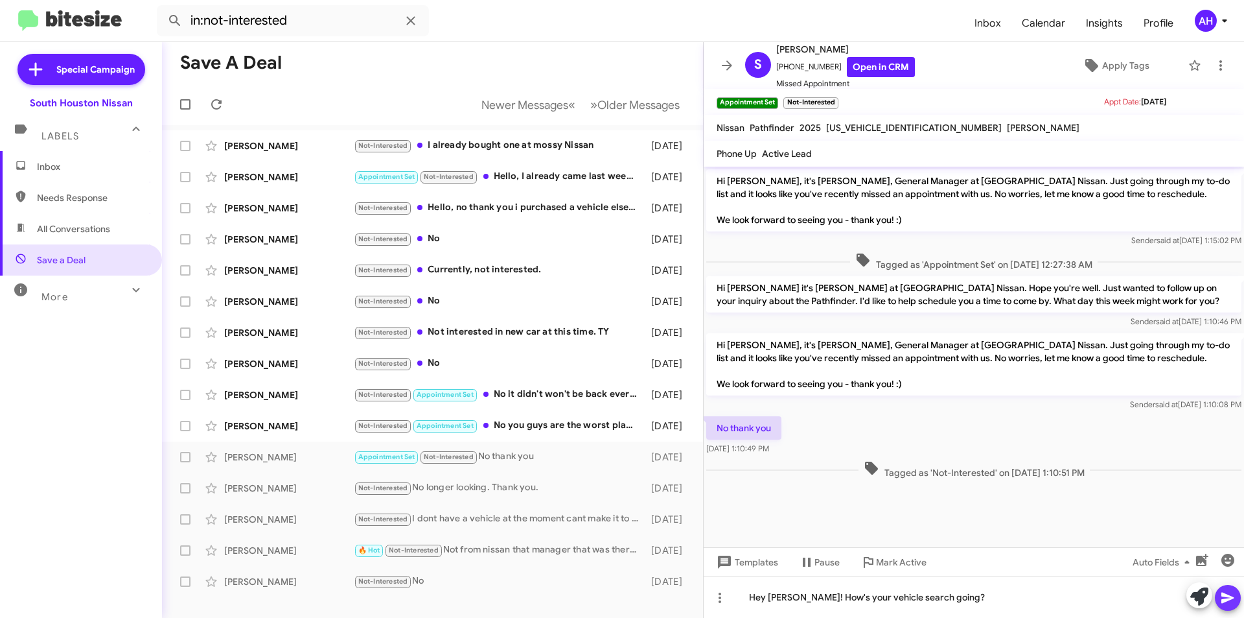
click at [1231, 595] on icon at bounding box center [1228, 598] width 16 height 16
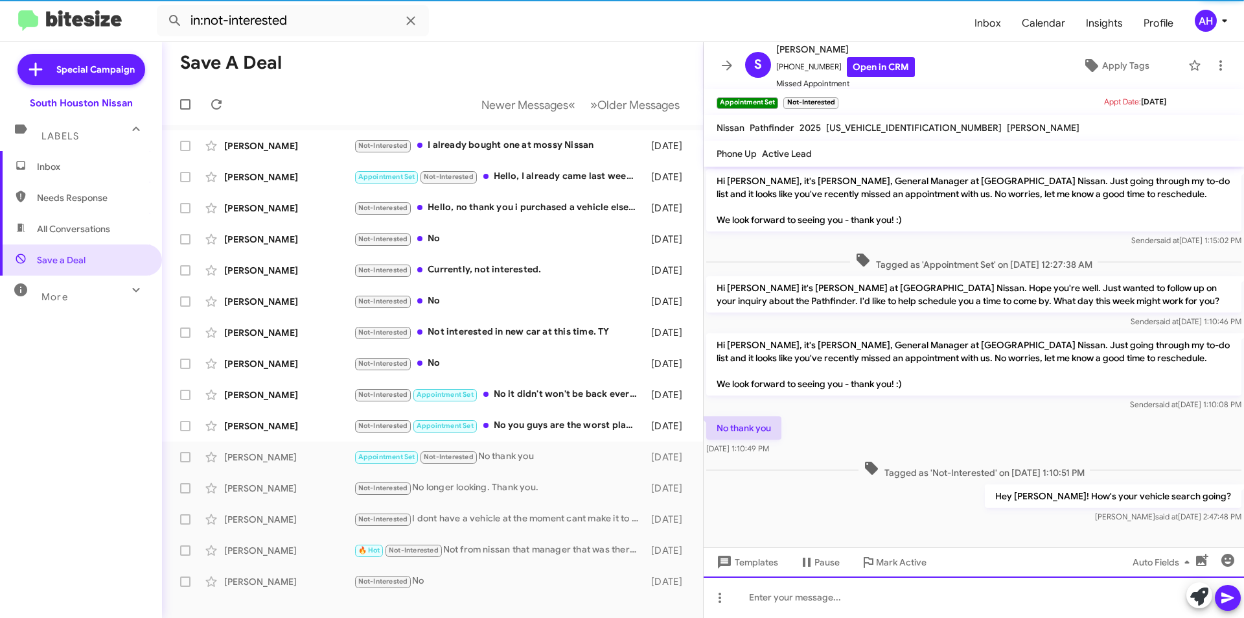
scroll to position [1, 0]
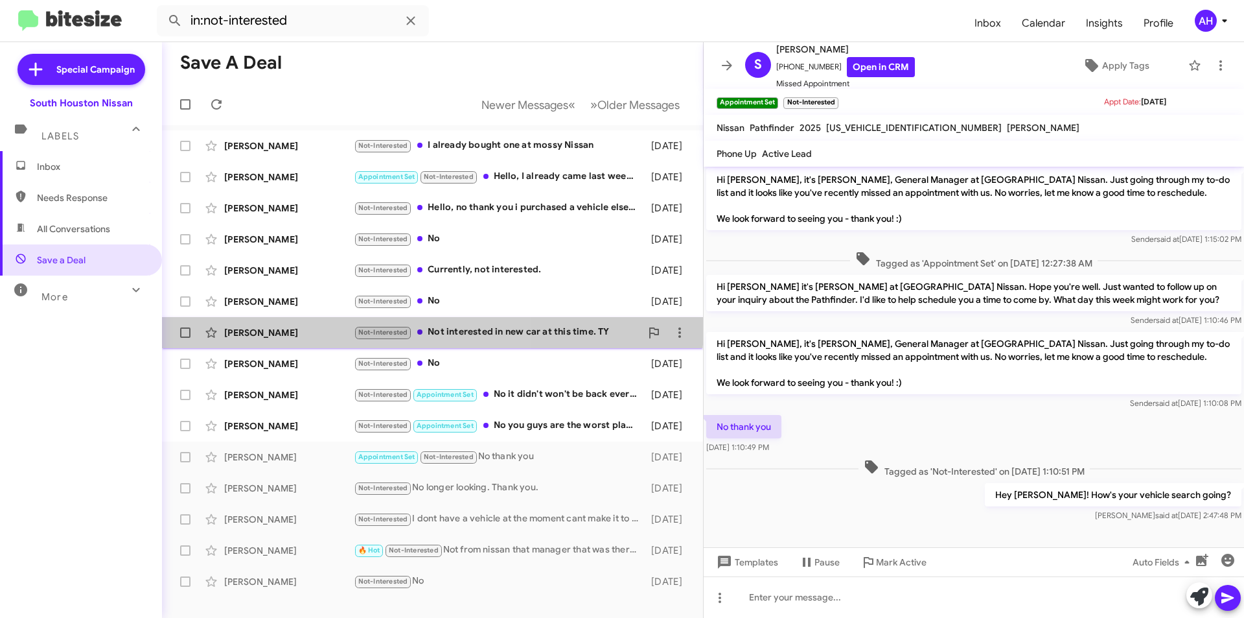
click at [288, 321] on div "[PERSON_NAME] Not-Interested Not interested in new car at this time. TY [DATE]" at bounding box center [432, 333] width 520 height 26
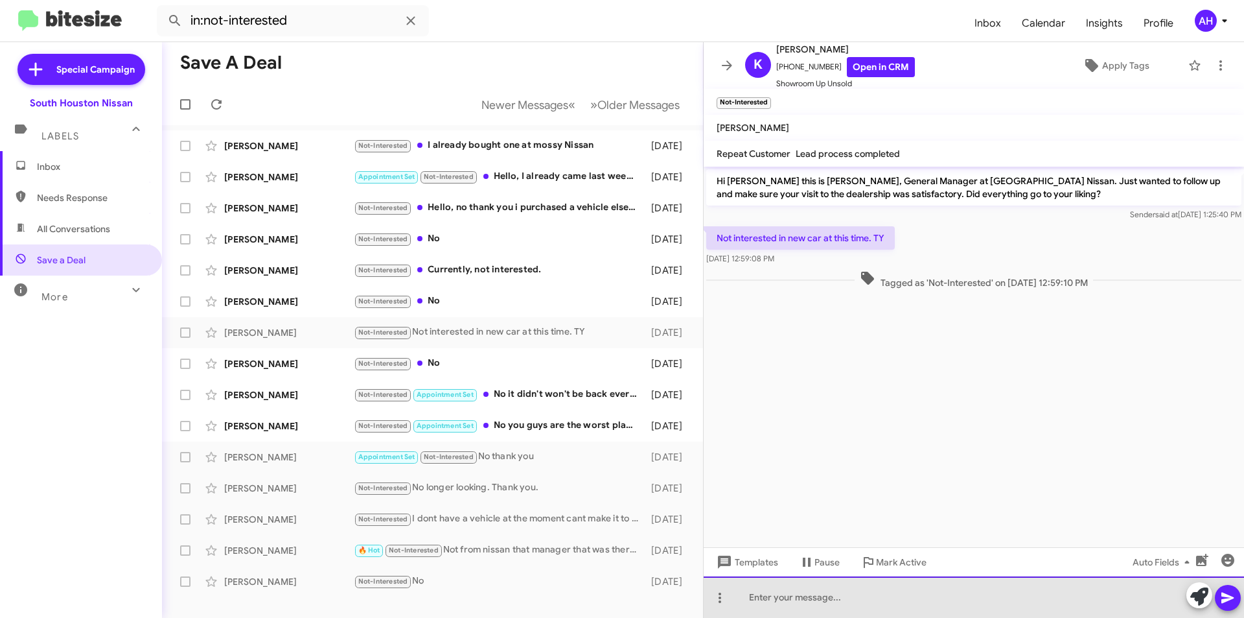
click at [843, 600] on div at bounding box center [974, 596] width 541 height 41
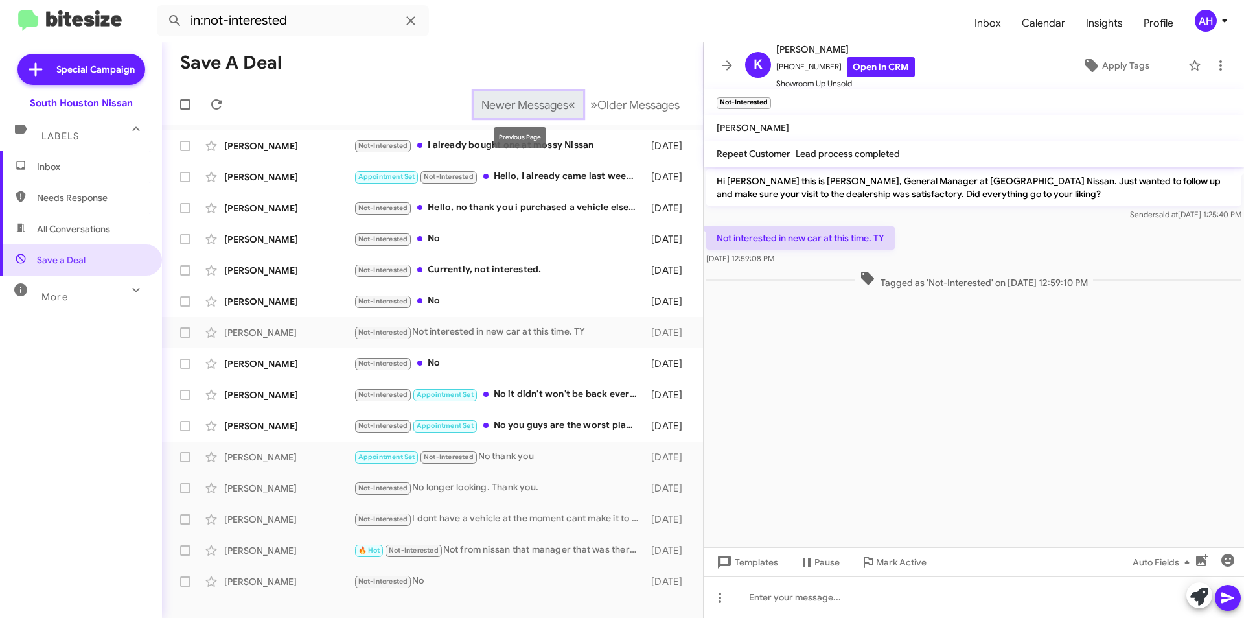
click at [540, 99] on span "Newer Messages" at bounding box center [525, 105] width 87 height 14
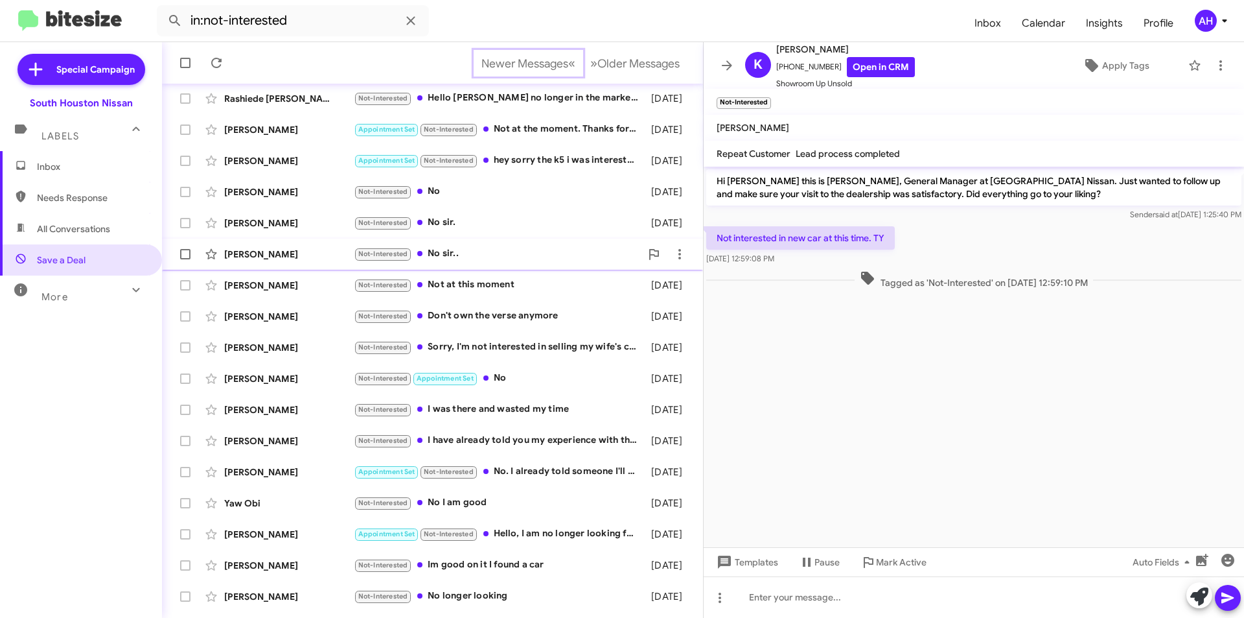
scroll to position [135, 0]
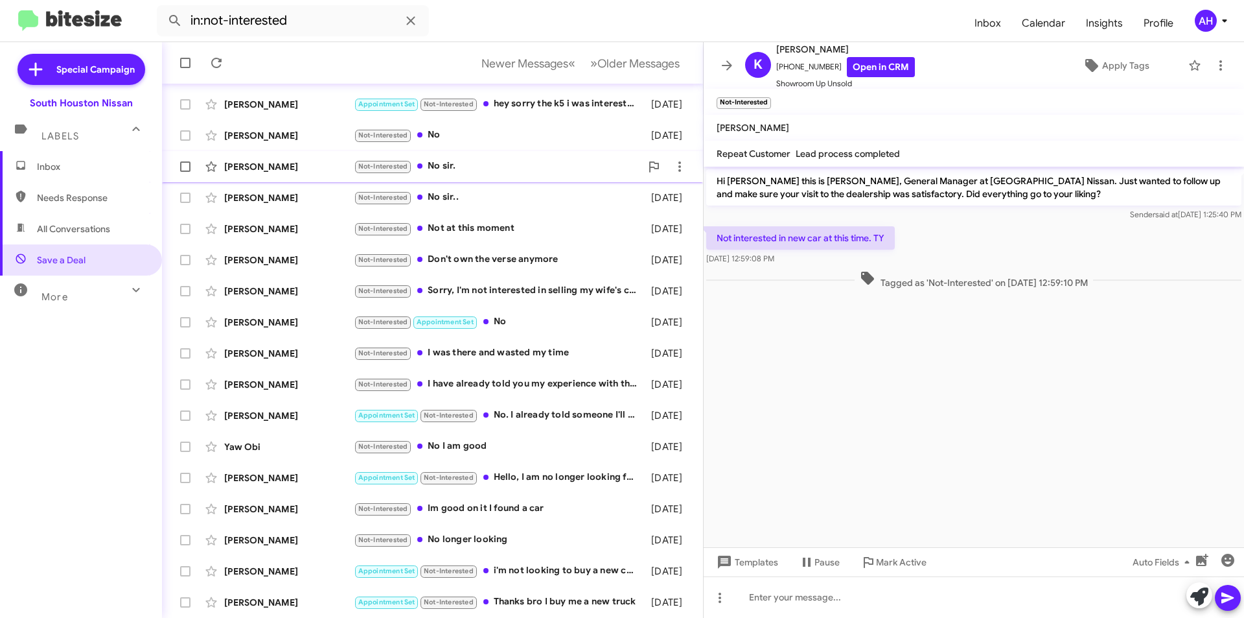
click at [298, 156] on div "[PERSON_NAME] Not-Interested No sir. [DATE]" at bounding box center [432, 167] width 520 height 26
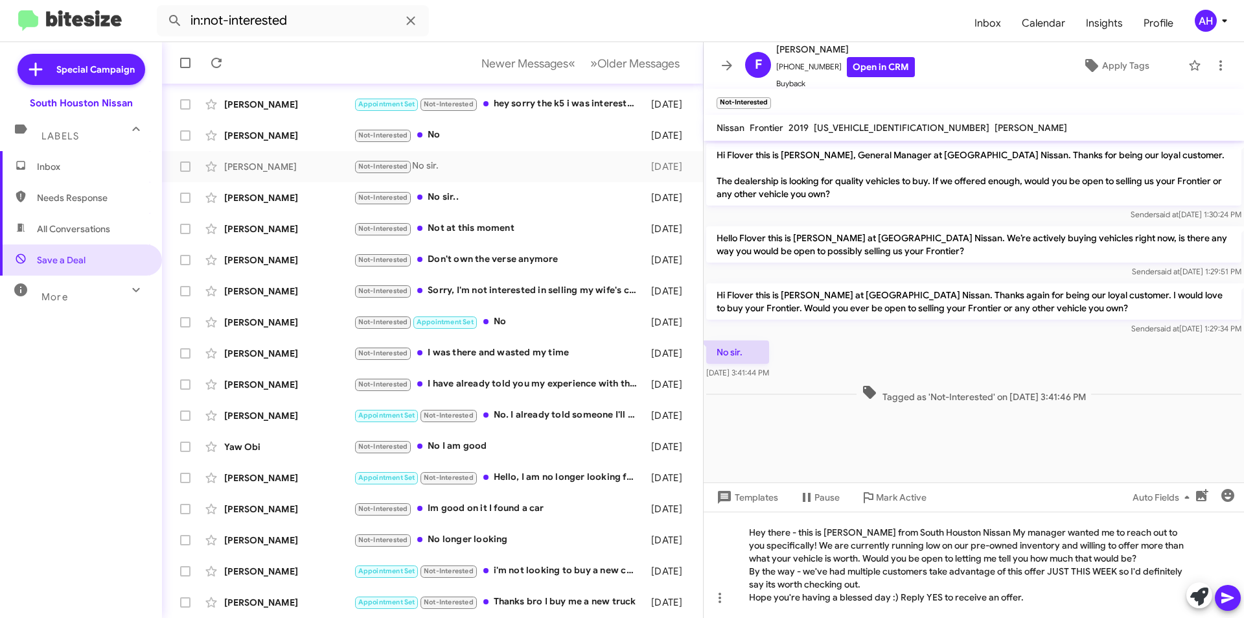
click at [1233, 592] on icon at bounding box center [1228, 598] width 16 height 16
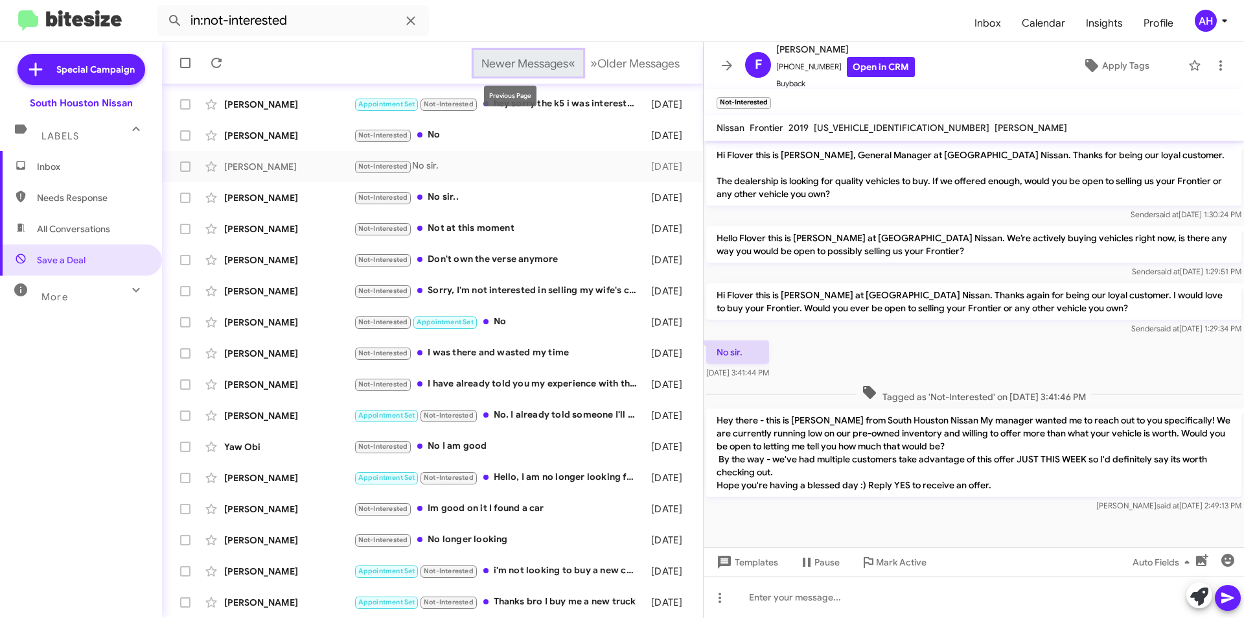
click at [497, 63] on span "Newer Messages" at bounding box center [525, 63] width 87 height 14
